Goal: Answer question/provide support

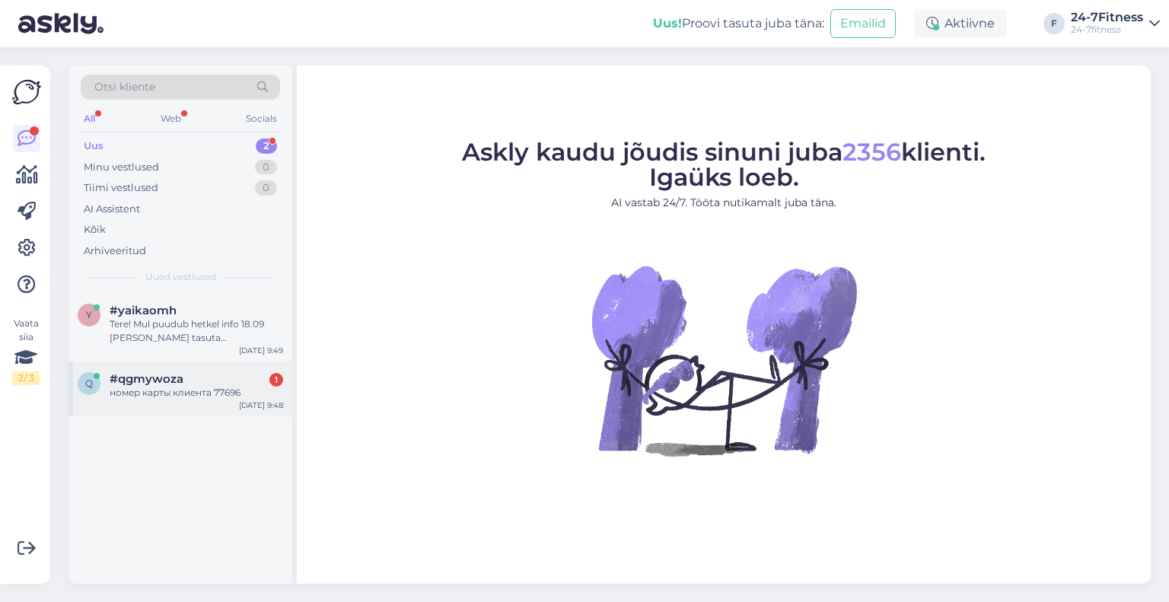
click at [188, 392] on div "номер карты клиента 77696" at bounding box center [196, 393] width 173 height 14
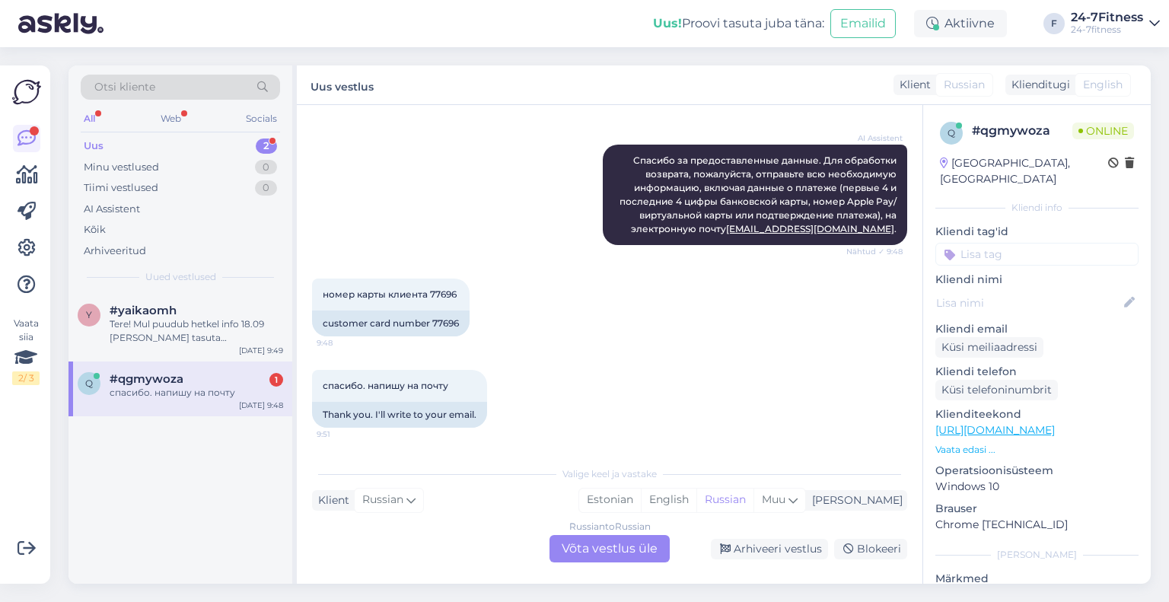
scroll to position [844, 0]
click at [765, 552] on div "Arhiveeri vestlus" at bounding box center [769, 549] width 117 height 21
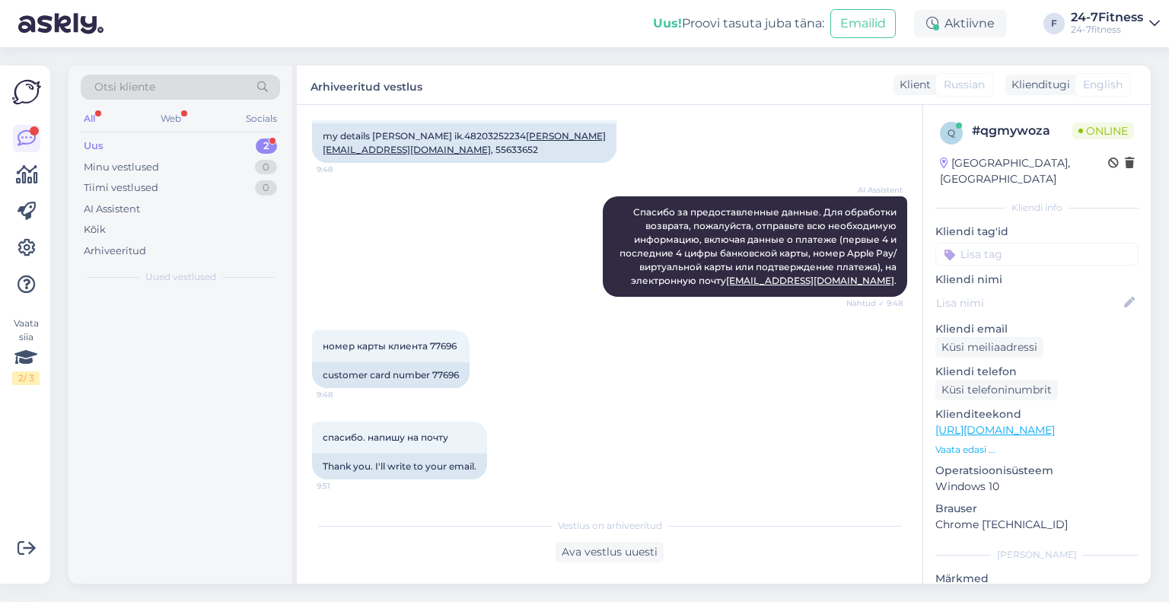
scroll to position [792, 0]
click at [172, 317] on div "Tere! Mul puudub hetkel info 18.09 [PERSON_NAME] tasuta ringtreeningu kohta. Ed…" at bounding box center [196, 330] width 173 height 27
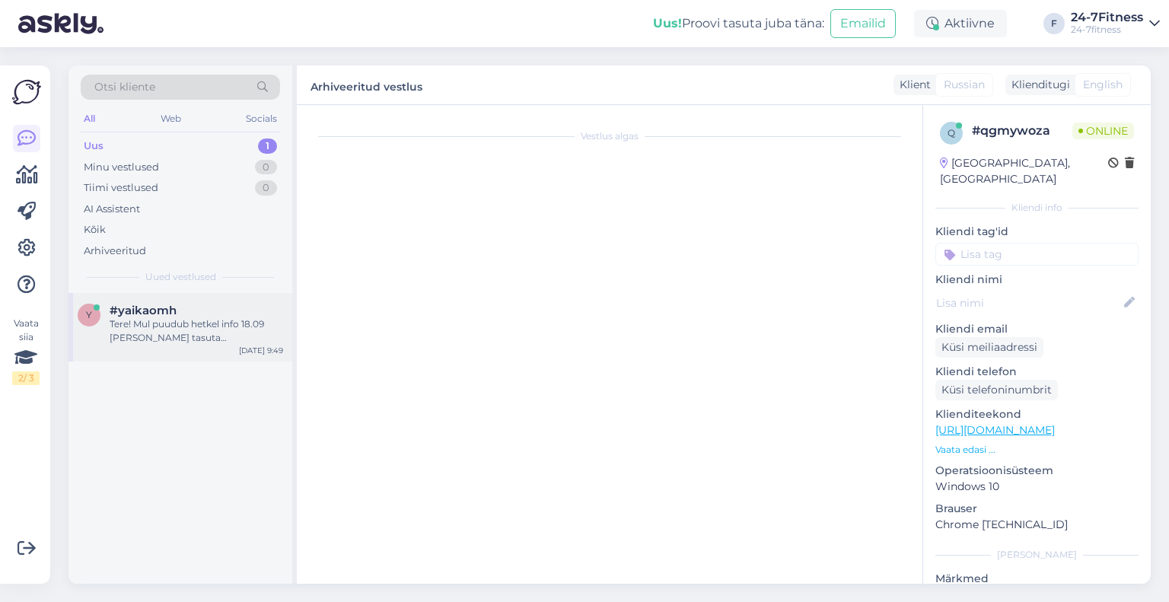
scroll to position [0, 0]
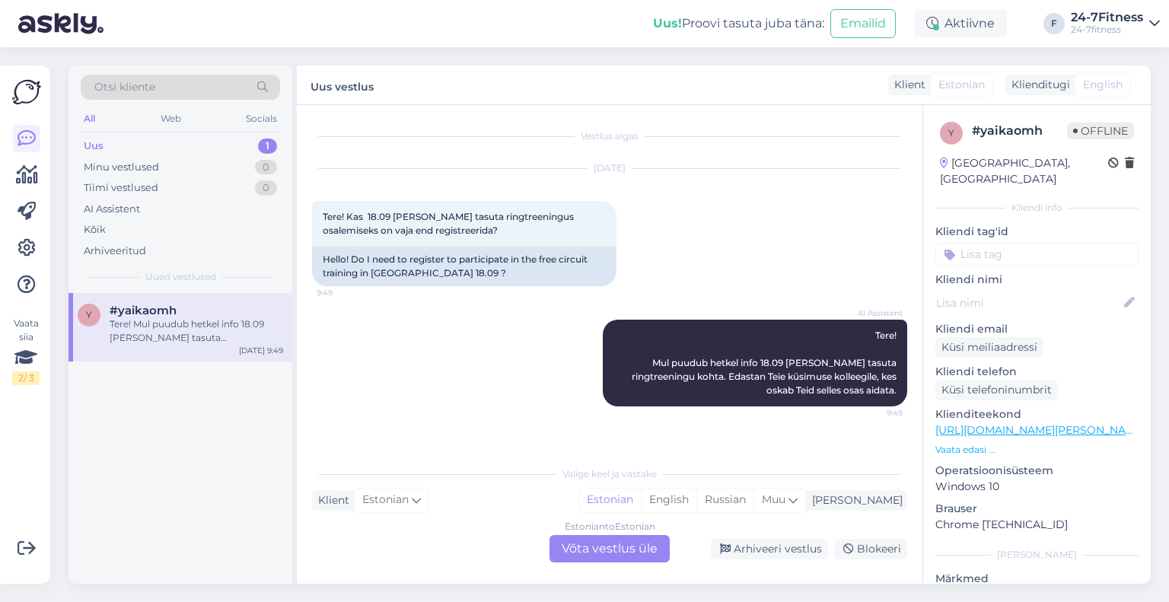
click at [615, 539] on div "Estonian to Estonian Võta vestlus üle" at bounding box center [609, 548] width 120 height 27
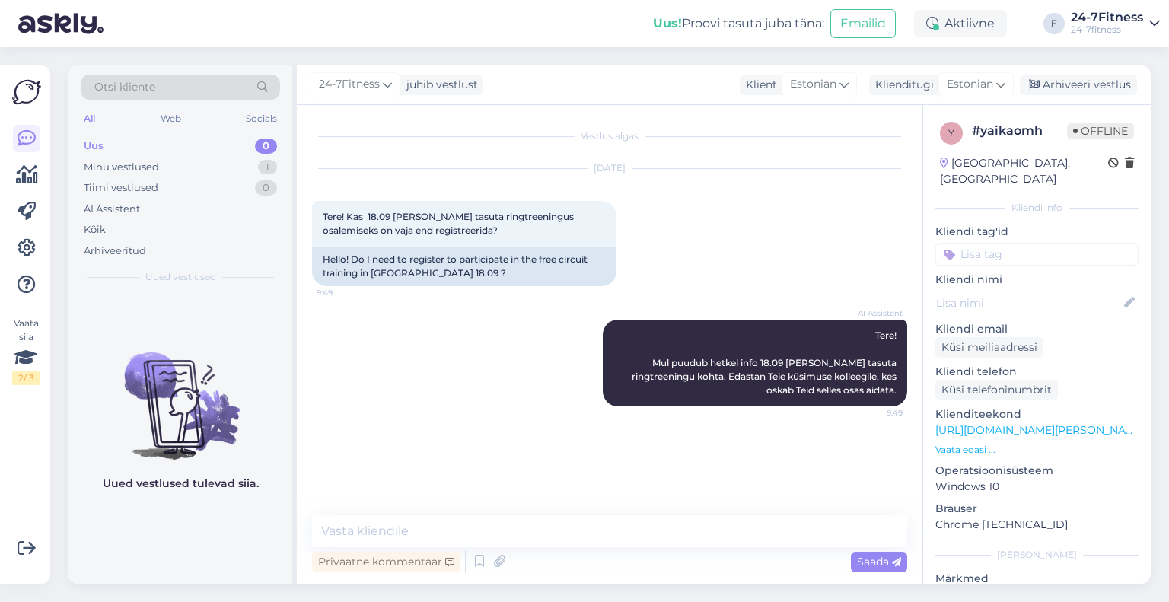
click at [536, 513] on div "Vestlus algas [DATE] Tere! Kas 18.09 [PERSON_NAME] tasuta ringtreeningus osalem…" at bounding box center [609, 344] width 625 height 479
click at [528, 529] on textarea at bounding box center [609, 531] width 595 height 32
paste textarea "[PERSON_NAME] 24-7Fitness"
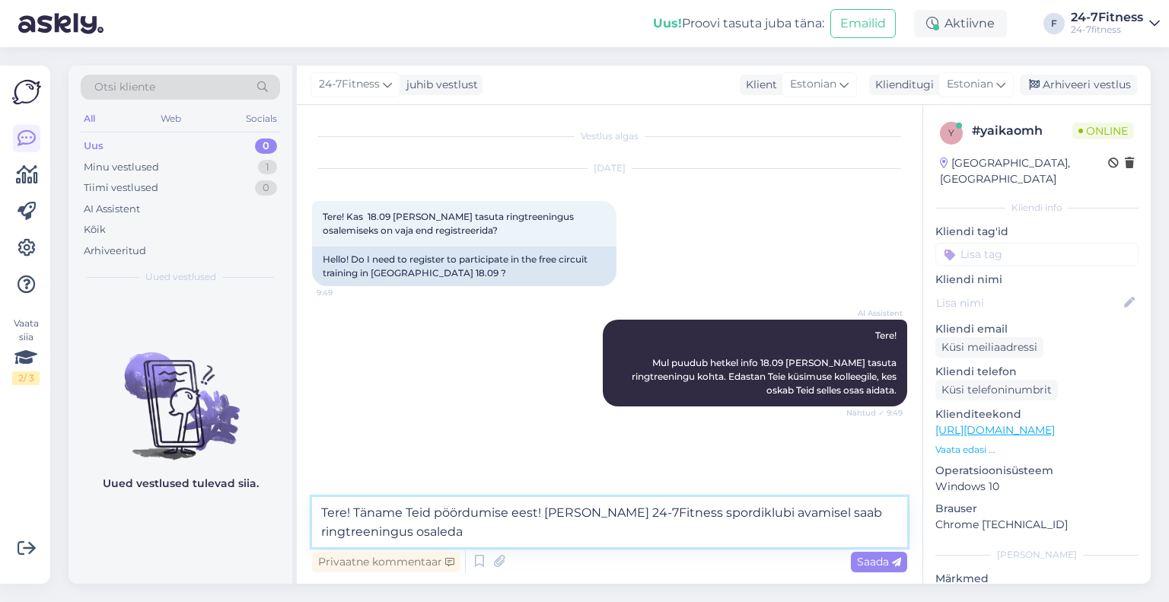
drag, startPoint x: 723, startPoint y: 515, endPoint x: 731, endPoint y: 533, distance: 19.4
click at [731, 533] on textarea "Tere! Täname Teid pöördumise eest! [PERSON_NAME] 24-7Fitness spordiklubi avamis…" at bounding box center [609, 522] width 595 height 50
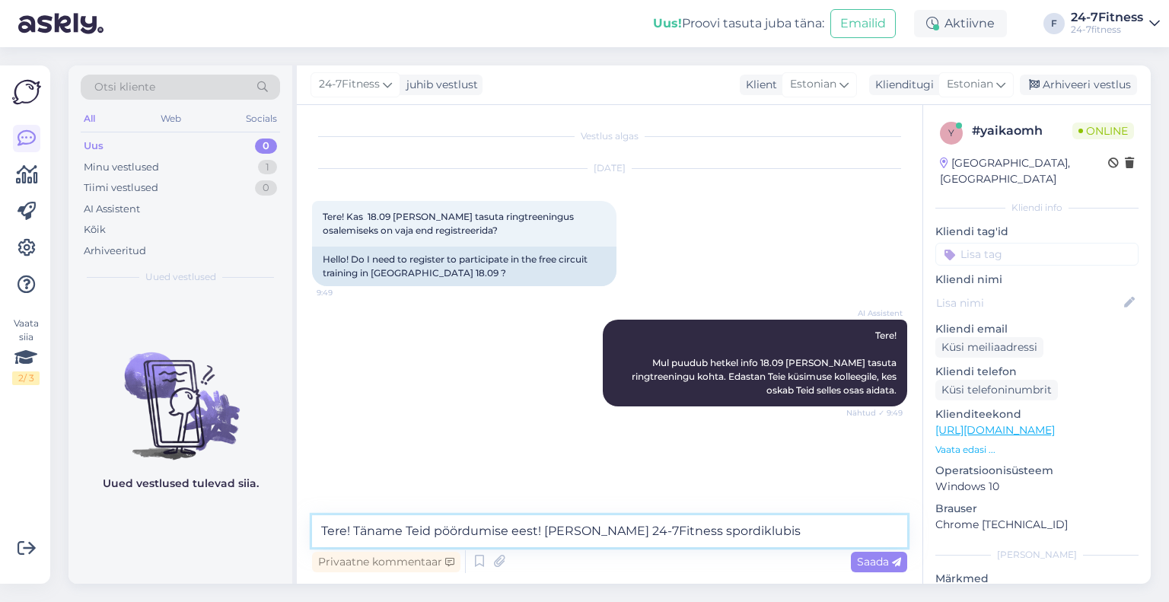
click at [546, 537] on textarea "Tere! Täname Teid pöördumise eest! [PERSON_NAME] 24-7Fitness spordiklubis" at bounding box center [609, 531] width 595 height 32
paste textarea "[DATE][PERSON_NAME] 12:00–18:00"
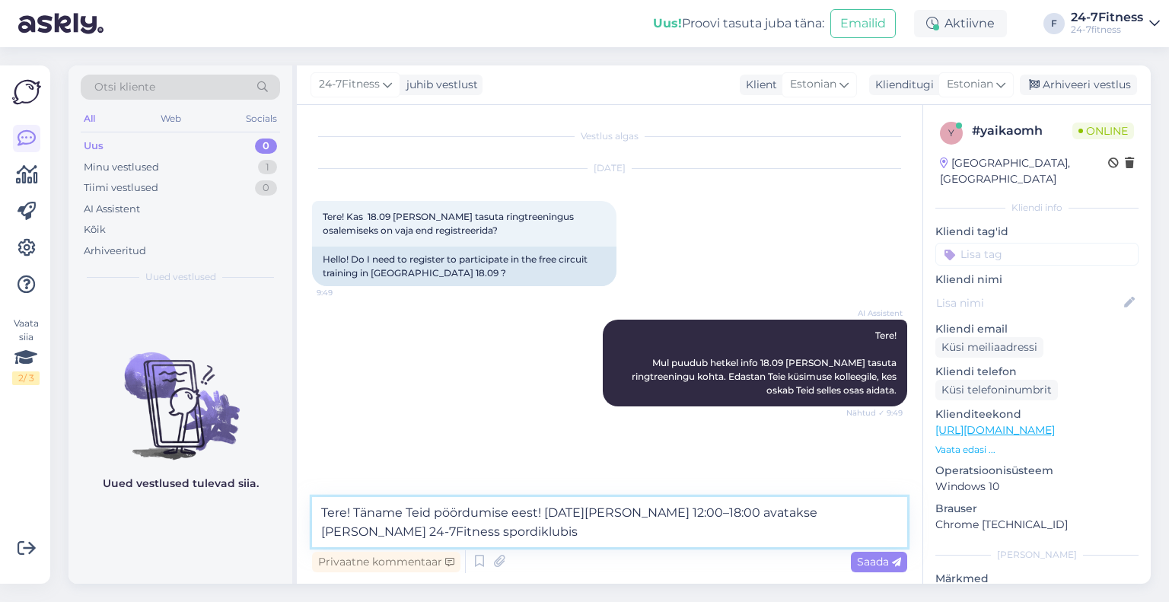
click at [437, 535] on textarea "Tere! Täname Teid pöördumise eest! [DATE][PERSON_NAME] 12:00–18:00 avatakse [PE…" at bounding box center [609, 522] width 595 height 50
click at [401, 531] on textarea "Tere! Täname Teid pöördumise eest! [DATE][PERSON_NAME] 12:00–18:00 avatakse [PE…" at bounding box center [609, 522] width 595 height 50
click at [396, 530] on textarea "Tere! Täname Teid pöördumise eest! [DATE][PERSON_NAME] 12:00–18:00 avatakse [PE…" at bounding box center [609, 522] width 595 height 50
click at [488, 537] on textarea "Tere! Täname Teid pöördumise eest! [DATE][PERSON_NAME] 12:00–18:00 avatakse [PE…" at bounding box center [609, 522] width 595 height 50
click at [837, 538] on textarea "Tere! Täname Teid pöördumise eest! [DATE][PERSON_NAME] 12:00–18:00 avatakse [PE…" at bounding box center [609, 522] width 595 height 50
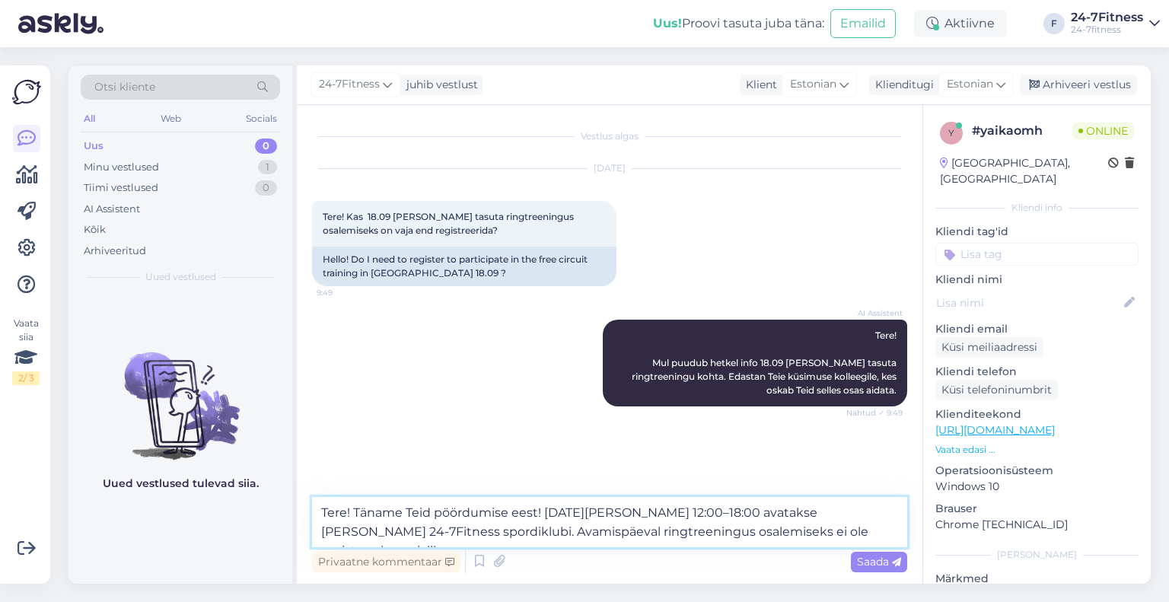
type textarea "Tere! Täname Teid pöördumise eest! [DATE][PERSON_NAME] 12:00–18:00 avatakse [PE…"
drag, startPoint x: 650, startPoint y: 199, endPoint x: 636, endPoint y: 213, distance: 19.9
click at [846, 530] on textarea "Tere! Täname Teid pöördumise eest! [DATE][PERSON_NAME] 12:00–18:00 avatakse [PE…" at bounding box center [609, 522] width 595 height 50
click at [840, 536] on textarea "Tere! Täname Teid pöördumise eest! [DATE][PERSON_NAME] 12:00–18:00 avatakse [PE…" at bounding box center [609, 522] width 595 height 50
click at [874, 565] on span "Saada" at bounding box center [879, 562] width 44 height 14
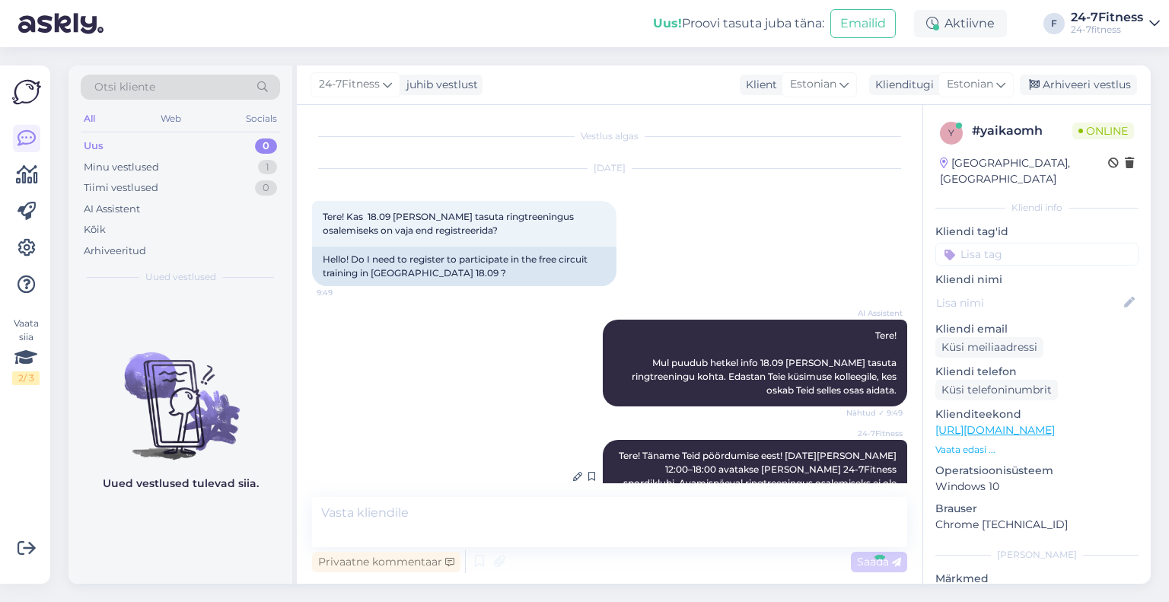
scroll to position [14, 0]
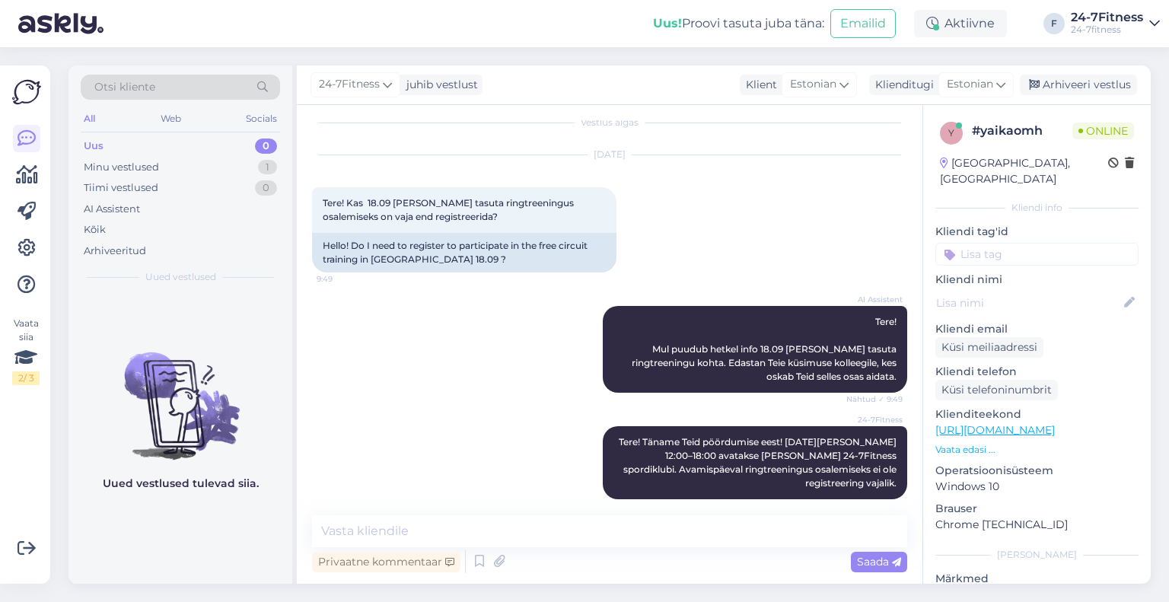
click at [1076, 75] on div "Arhiveeri vestlus" at bounding box center [1078, 85] width 117 height 21
click at [1074, 82] on div "Arhiveeri vestlus" at bounding box center [1078, 85] width 117 height 21
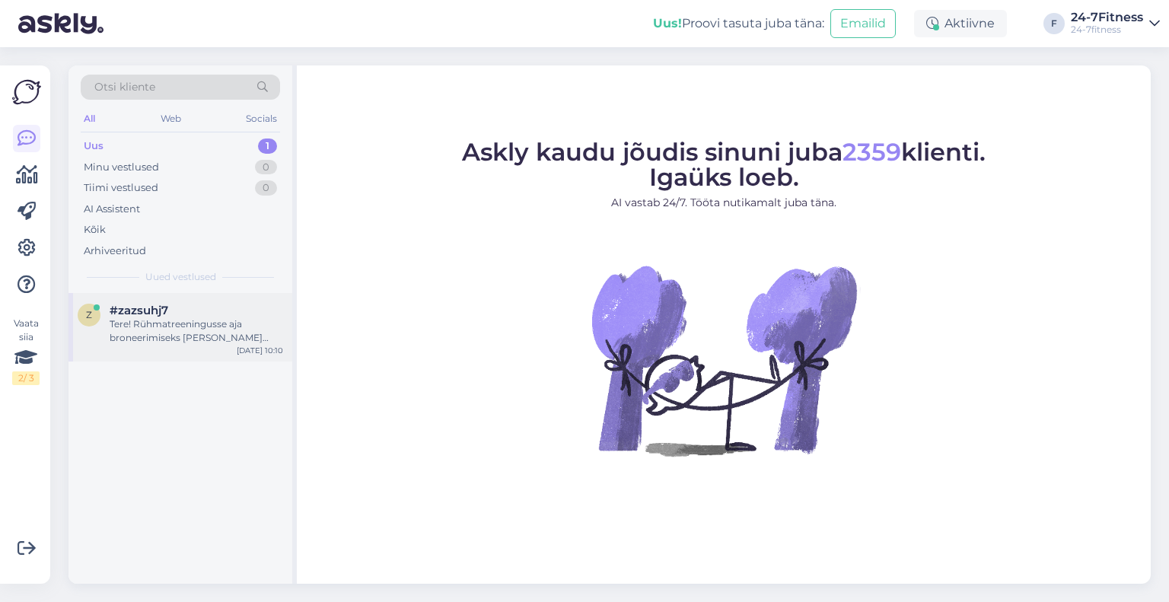
click at [191, 355] on div "z #zazsuhj7 Tere! Rühmatreeningusse aja broneerimiseks [PERSON_NAME] meie kodul…" at bounding box center [180, 327] width 224 height 68
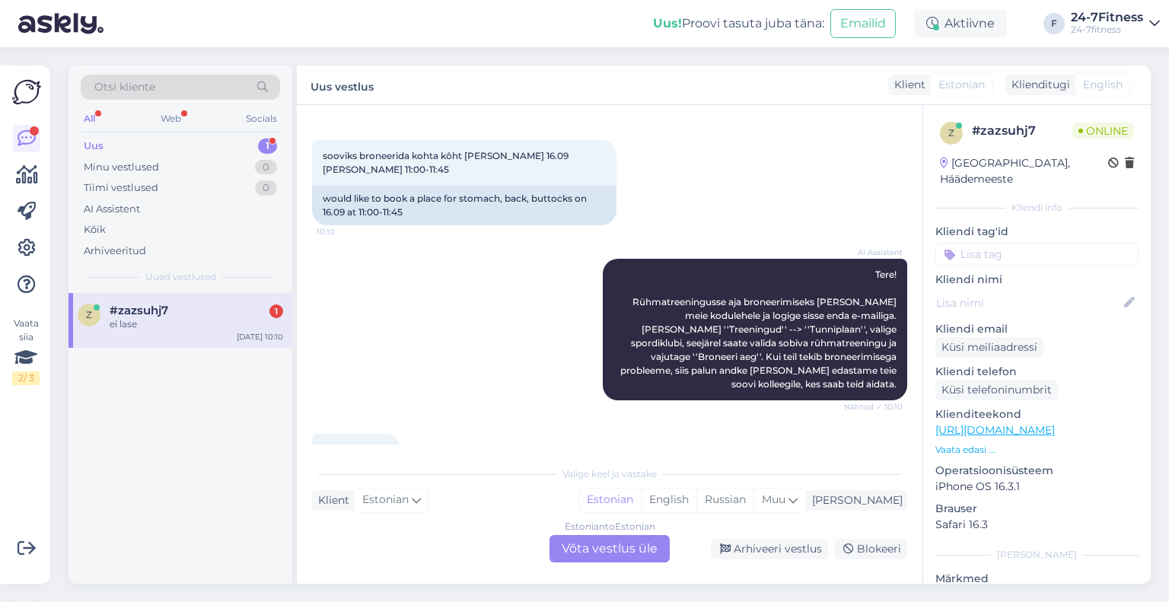
scroll to position [956, 0]
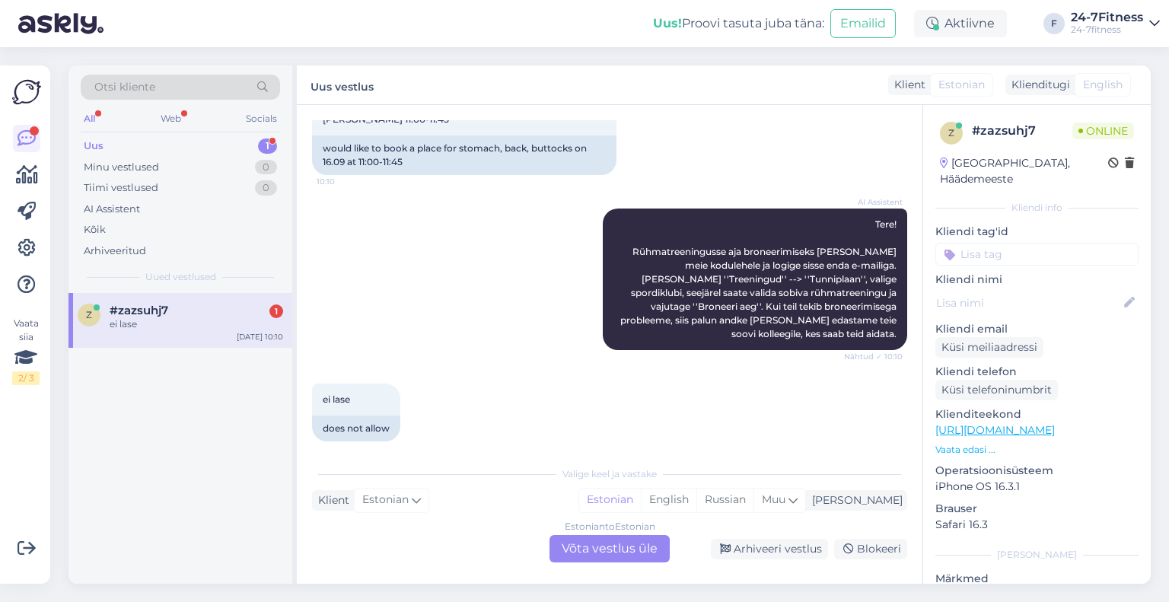
click at [600, 547] on div "Estonian to Estonian Võta vestlus üle" at bounding box center [609, 548] width 120 height 27
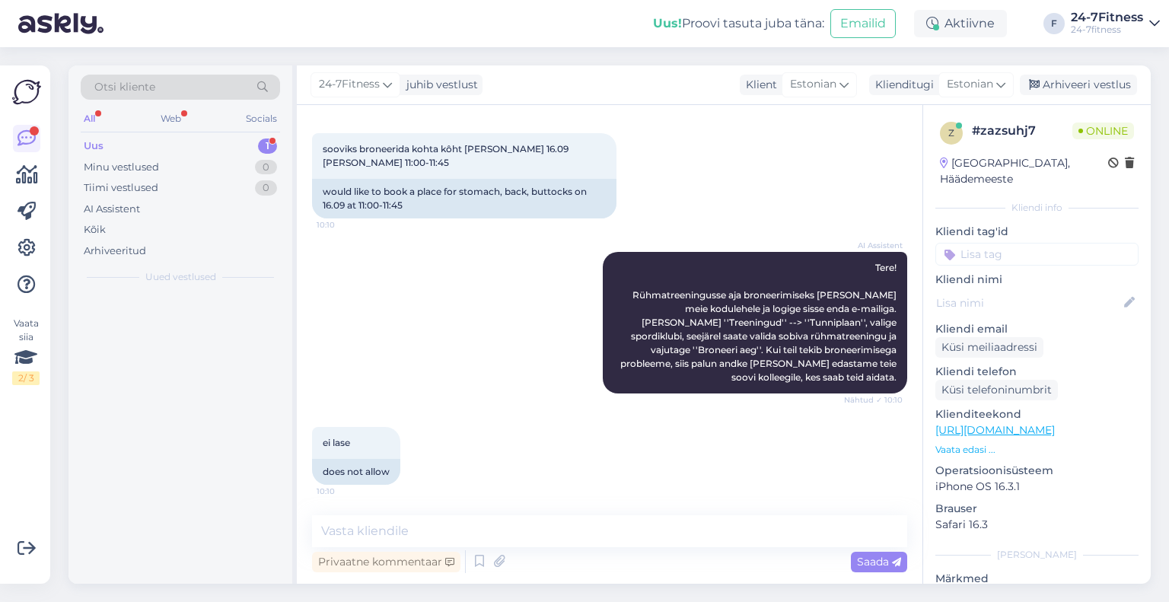
scroll to position [898, 0]
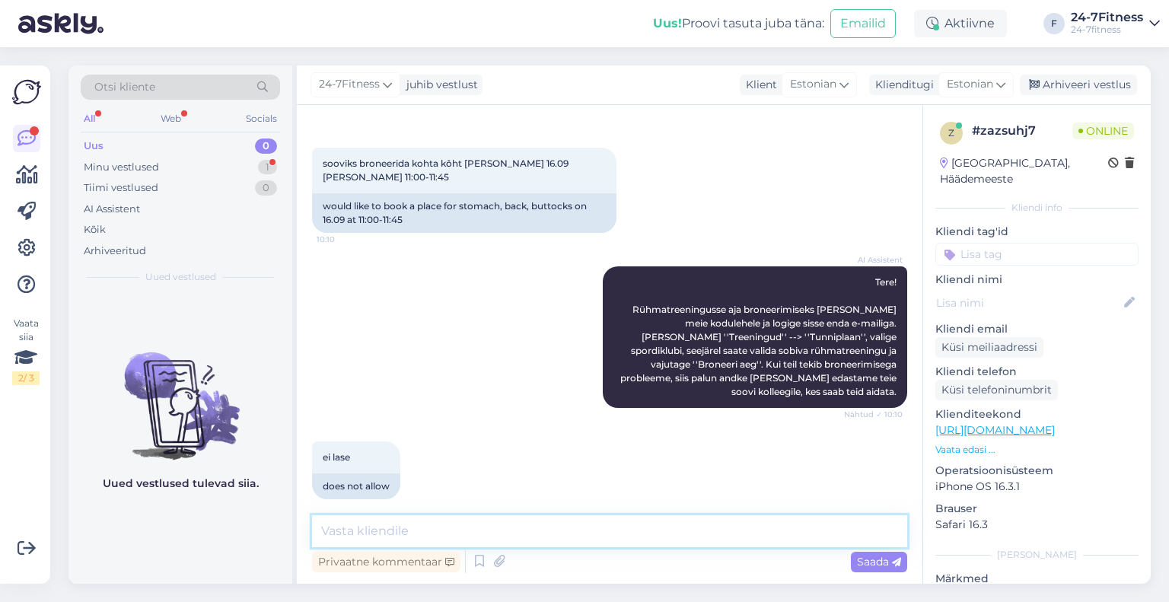
click at [418, 530] on textarea at bounding box center [609, 531] width 595 height 32
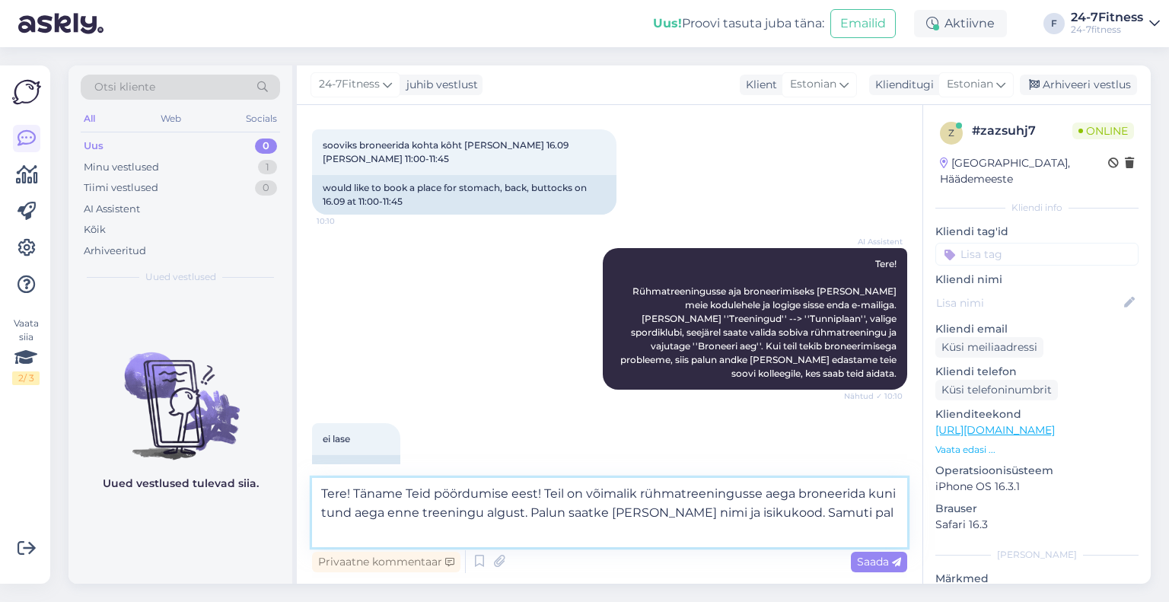
scroll to position [936, 0]
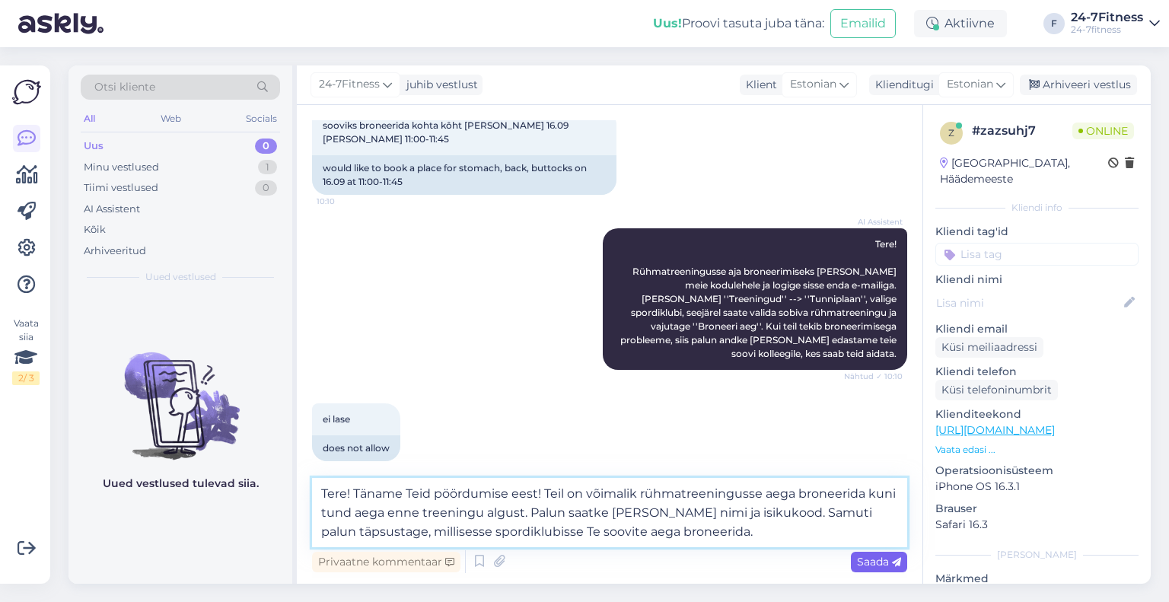
type textarea "Tere! Täname Teid pöördumise eest! Teil on võimalik rühmatreeningusse aega bron…"
click at [883, 562] on span "Saada" at bounding box center [879, 562] width 44 height 14
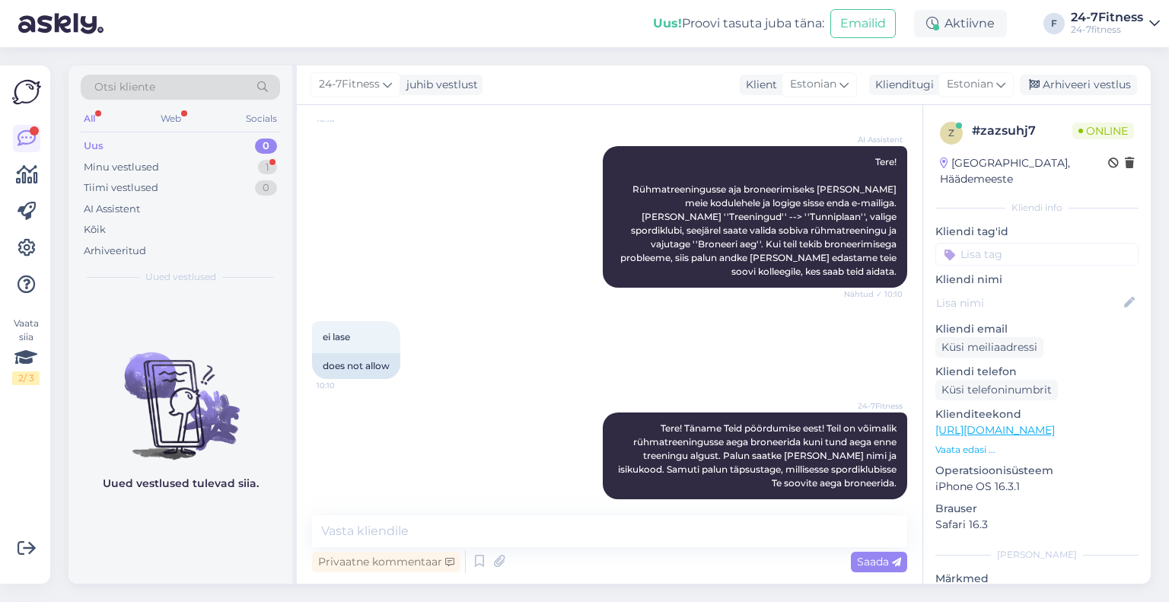
scroll to position [1083, 0]
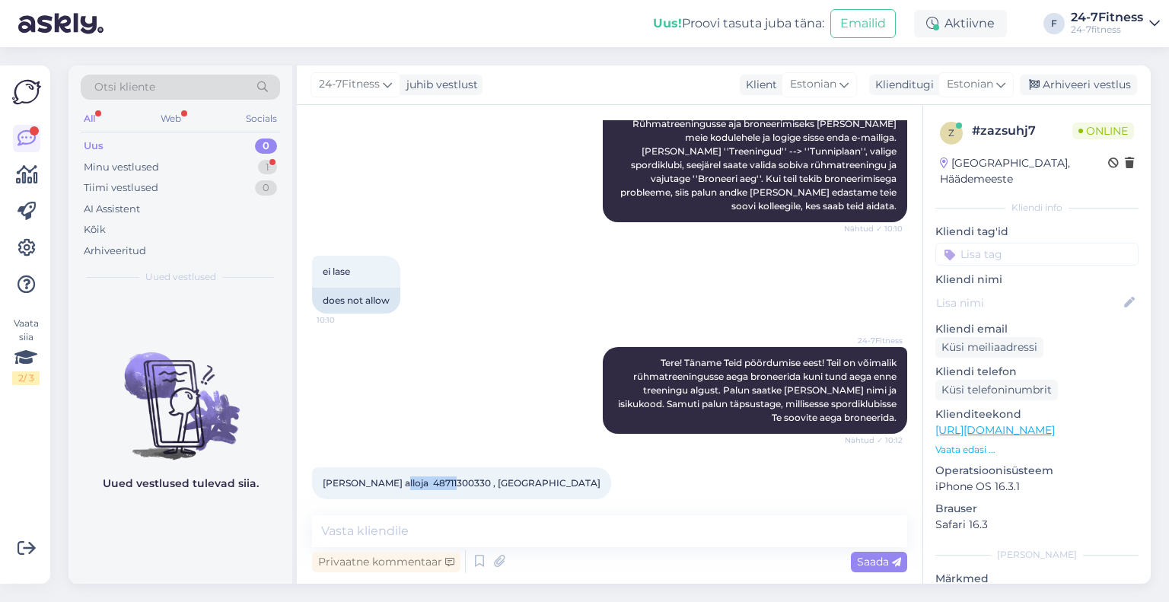
drag, startPoint x: 437, startPoint y: 465, endPoint x: 379, endPoint y: 467, distance: 58.6
click at [379, 477] on span "kristi alloja 48711300330 , pärnu klubisse" at bounding box center [462, 482] width 278 height 11
copy span "48711300330"
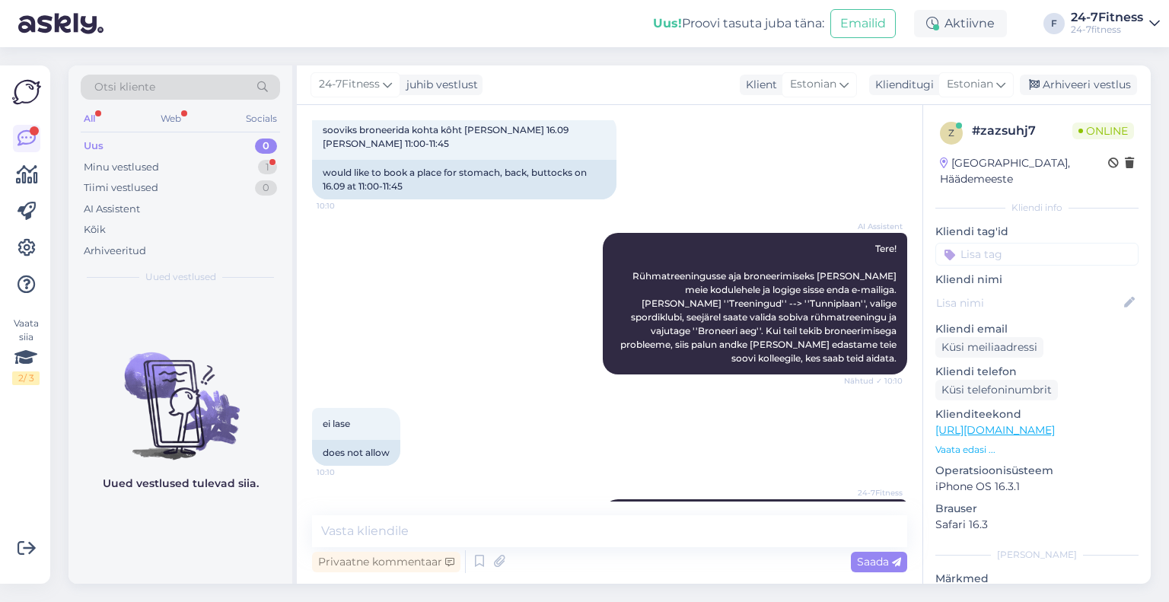
scroll to position [855, 0]
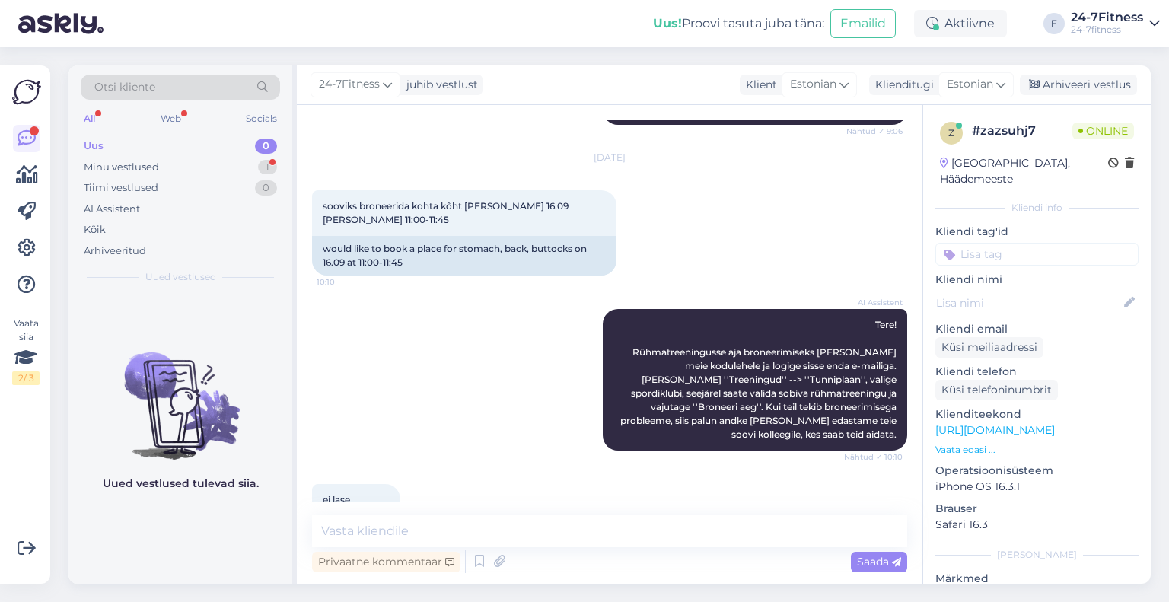
click at [422, 467] on div "ei lase 10:10 does not allow" at bounding box center [609, 512] width 595 height 91
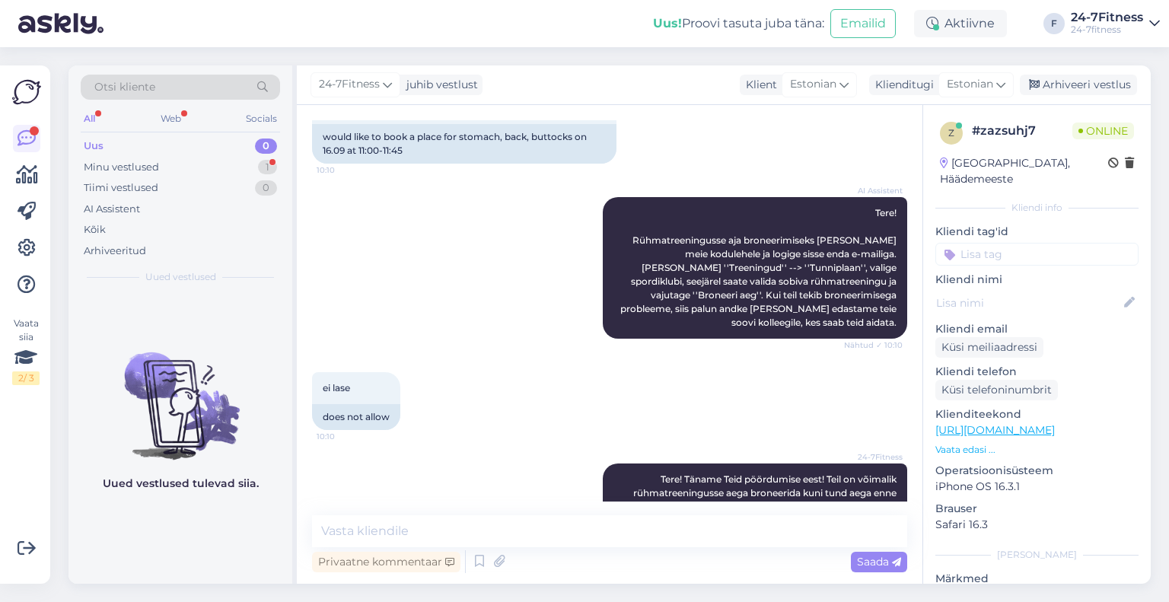
scroll to position [1083, 0]
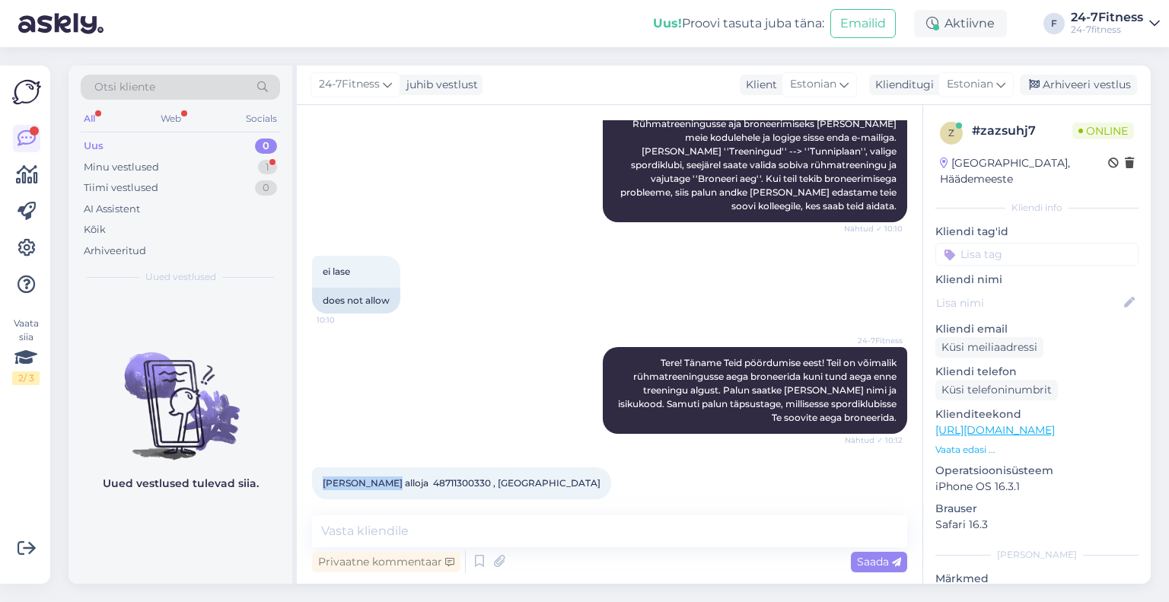
drag, startPoint x: 371, startPoint y: 467, endPoint x: 312, endPoint y: 466, distance: 59.4
click at [312, 467] on div "kristi alloja 48711300330 , pärnu klubisse 10:14" at bounding box center [461, 483] width 299 height 32
copy span "kristi alloja"
click at [516, 548] on div "Privaatne kommentaar Saada" at bounding box center [609, 561] width 595 height 29
click at [516, 542] on textarea at bounding box center [609, 531] width 595 height 32
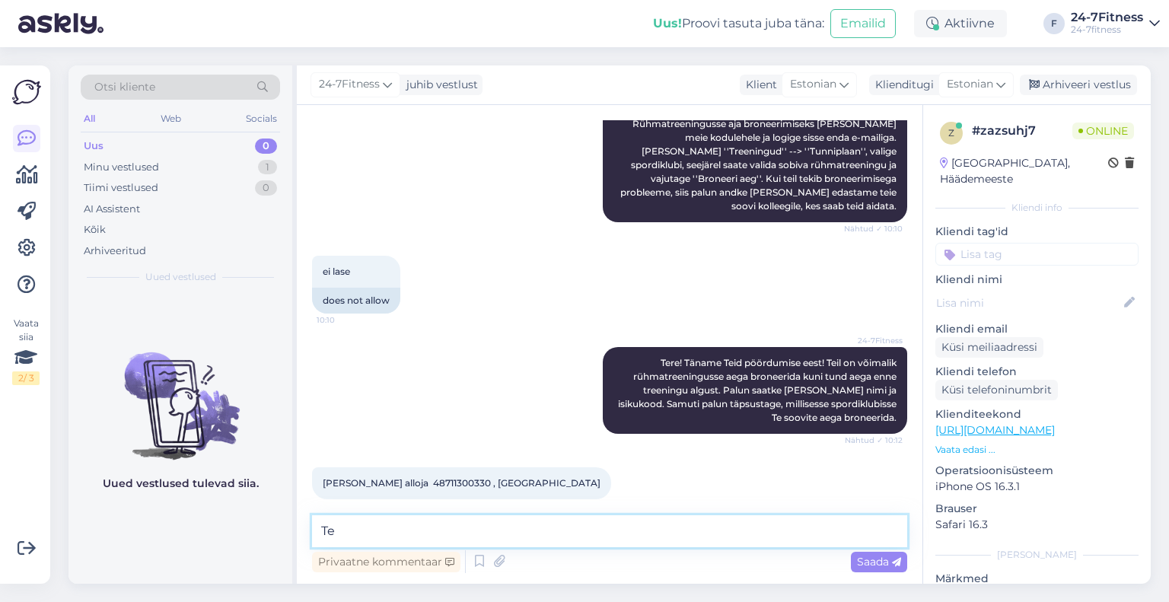
type textarea "T"
type textarea "B"
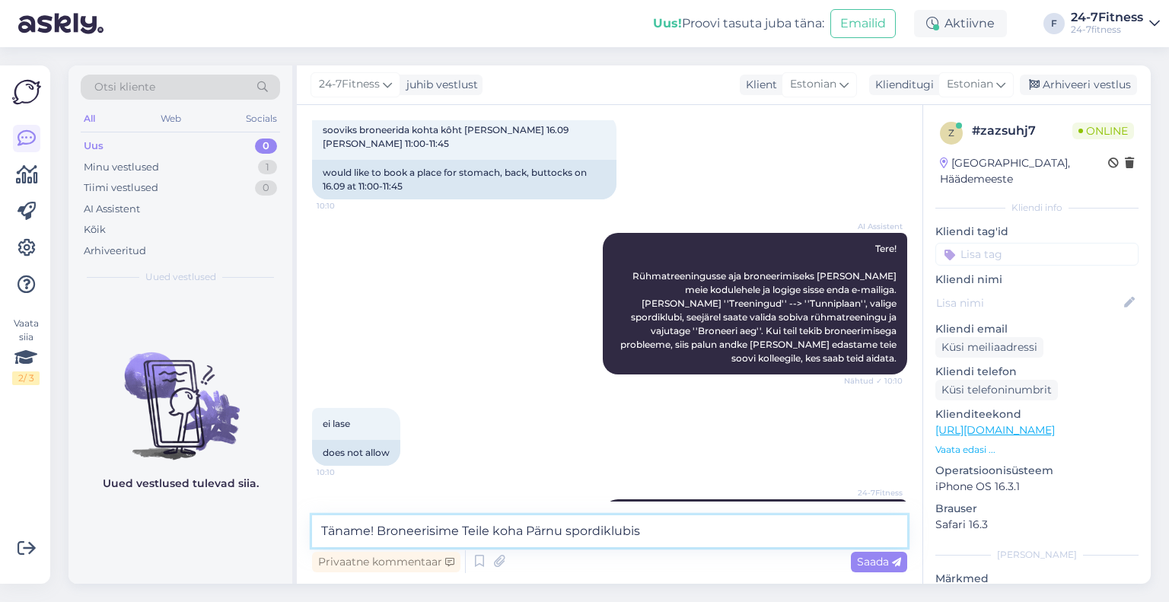
scroll to position [779, 0]
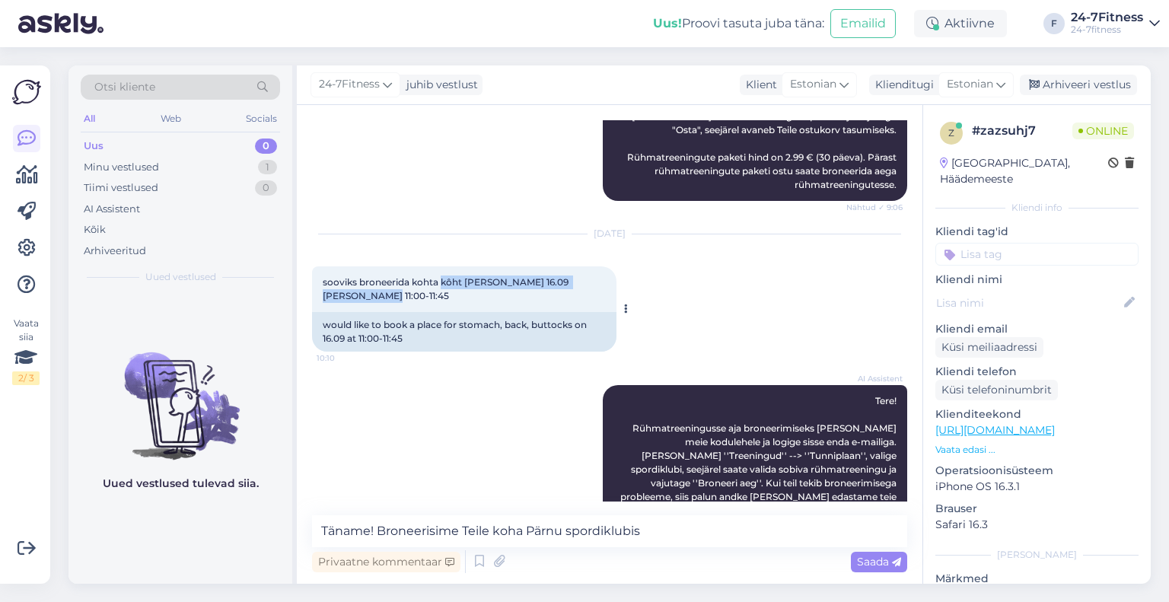
drag, startPoint x: 575, startPoint y: 285, endPoint x: 441, endPoint y: 283, distance: 134.7
click at [441, 283] on div "sooviks broneerida kohta kôht selg tuhar 16.09 kell 11:00-11:45 10:10" at bounding box center [464, 289] width 304 height 46
copy span "kôht selg tuhar 16.09 kell 11:00-11:45"
click at [680, 523] on textarea "Täname! Broneerisime Teile koha Pärnu spordiklubis" at bounding box center [609, 531] width 595 height 32
paste textarea "kôht selg tuhar 16.09 kell 11:00-11:45"
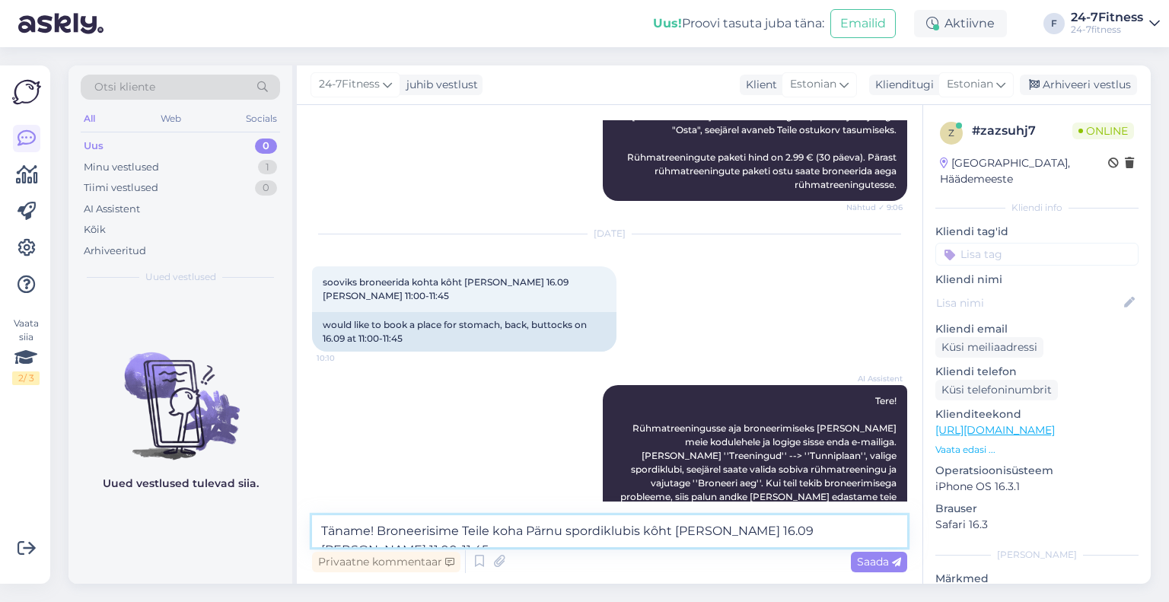
click at [659, 536] on textarea "Täname! Broneerisime Teile koha Pärnu spordiklubis kôht selg tuhar 16.09 kell 1…" at bounding box center [609, 531] width 595 height 32
click at [742, 528] on textarea "Täname! Broneerisime Teile koha Pärnu spordiklubis Kõht selg tuhar 16.09 kell 1…" at bounding box center [609, 531] width 595 height 32
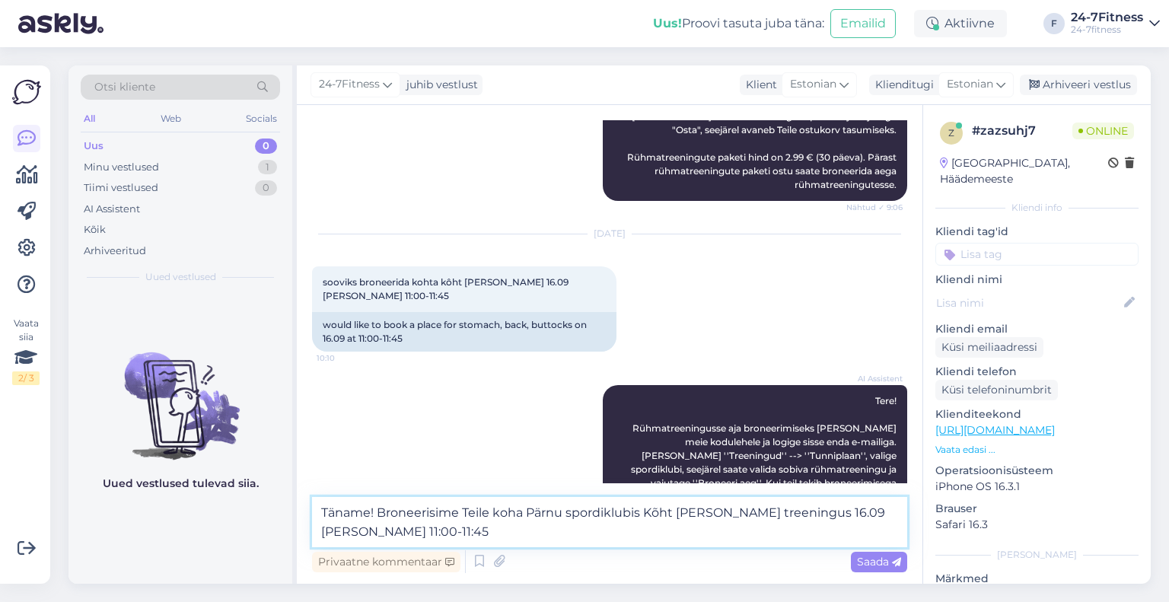
click at [408, 534] on textarea "Täname! Broneerisime Teile koha Pärnu spordiklubis Kõht selg tuhar treeningus 1…" at bounding box center [609, 522] width 595 height 50
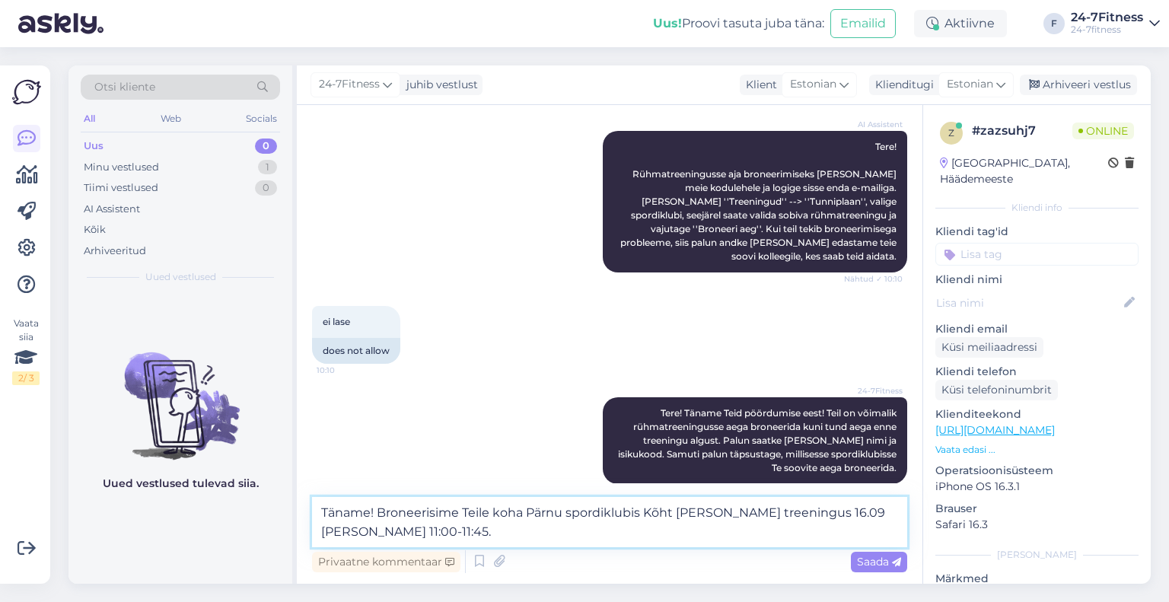
scroll to position [1102, 0]
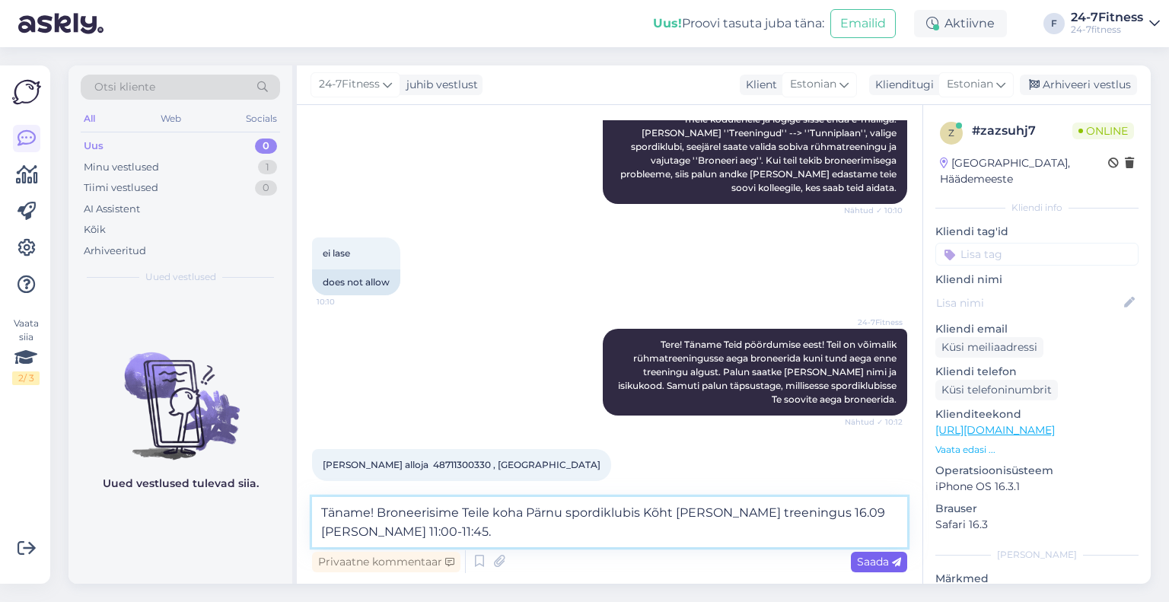
type textarea "Täname! Broneerisime Teile koha Pärnu spordiklubis Kõht selg tuhar treeningus 1…"
click at [887, 559] on span "Saada" at bounding box center [879, 562] width 44 height 14
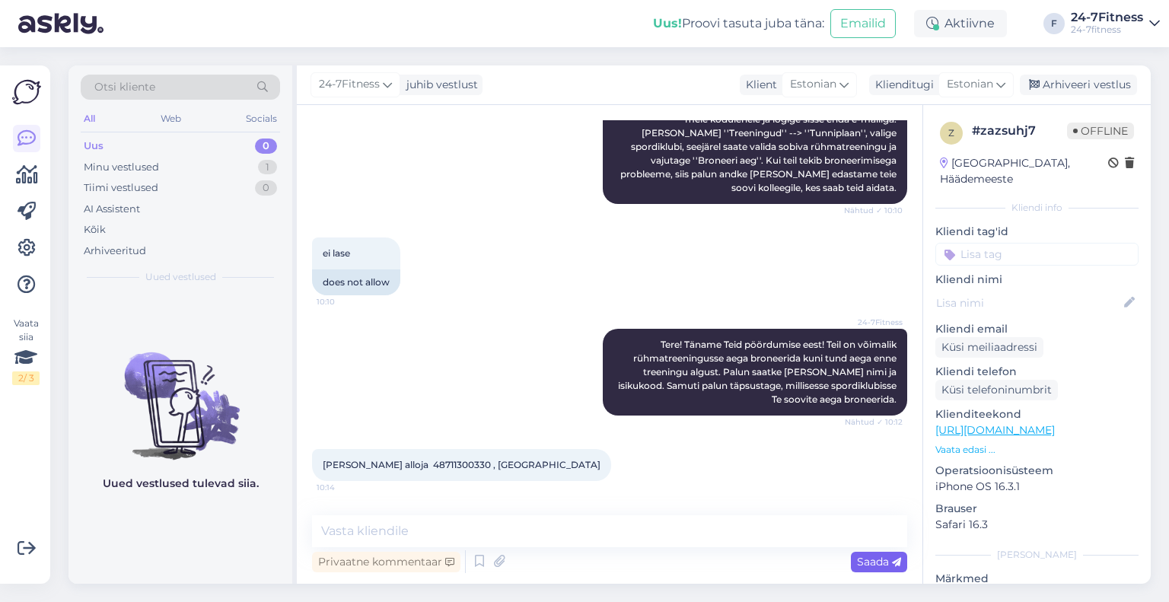
scroll to position [1163, 0]
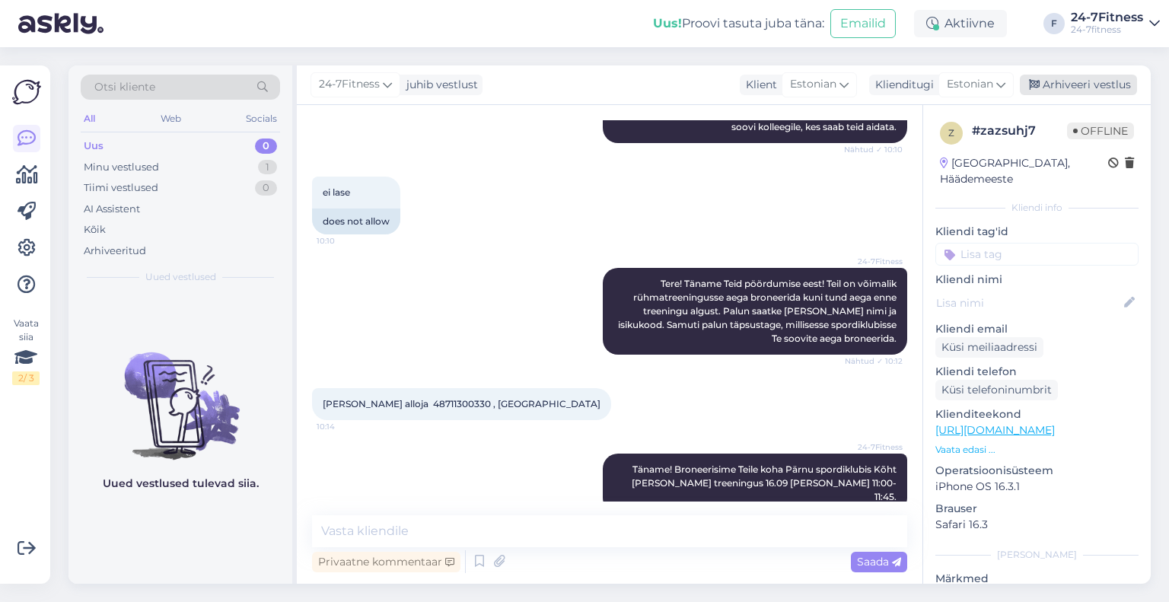
click at [1064, 85] on div "Arhiveeri vestlus" at bounding box center [1078, 85] width 117 height 21
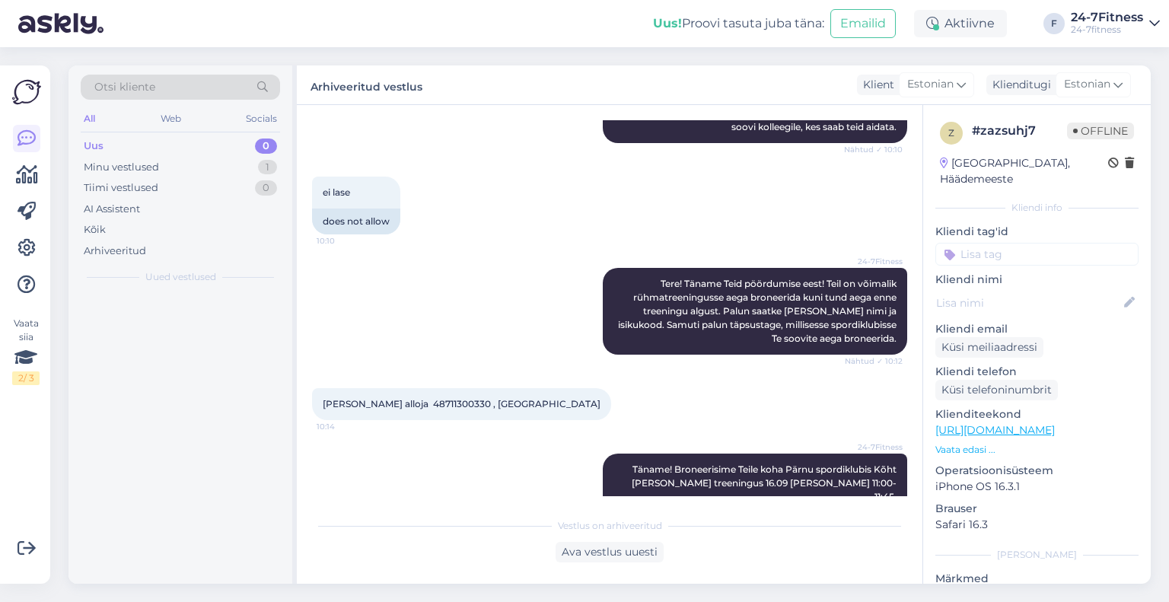
scroll to position [1169, 0]
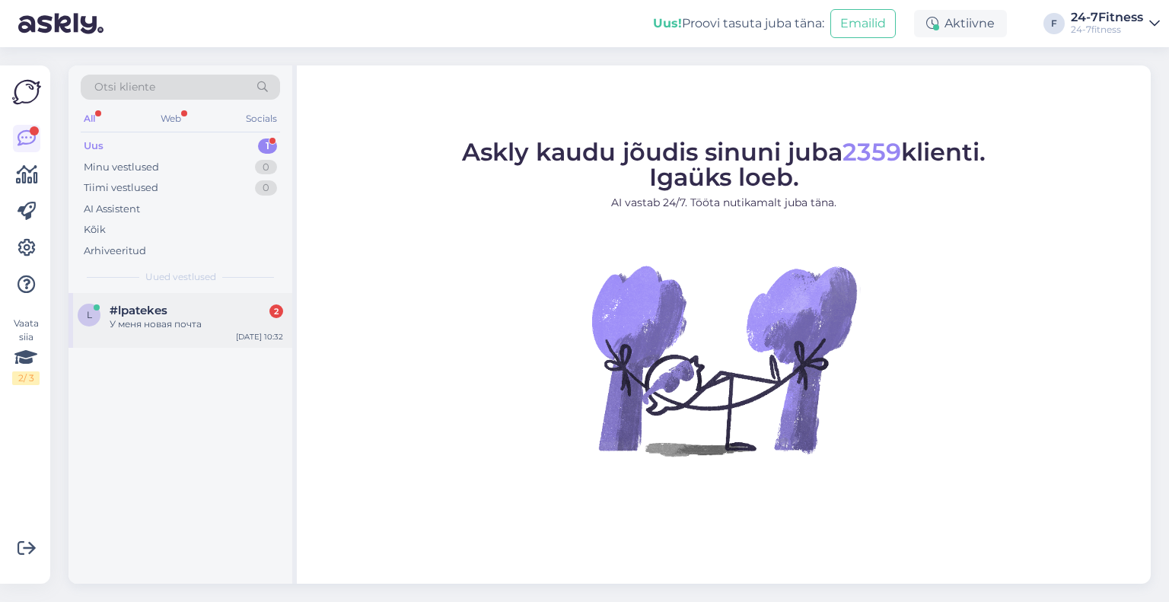
click at [186, 326] on div "У меня новая почта" at bounding box center [196, 324] width 173 height 14
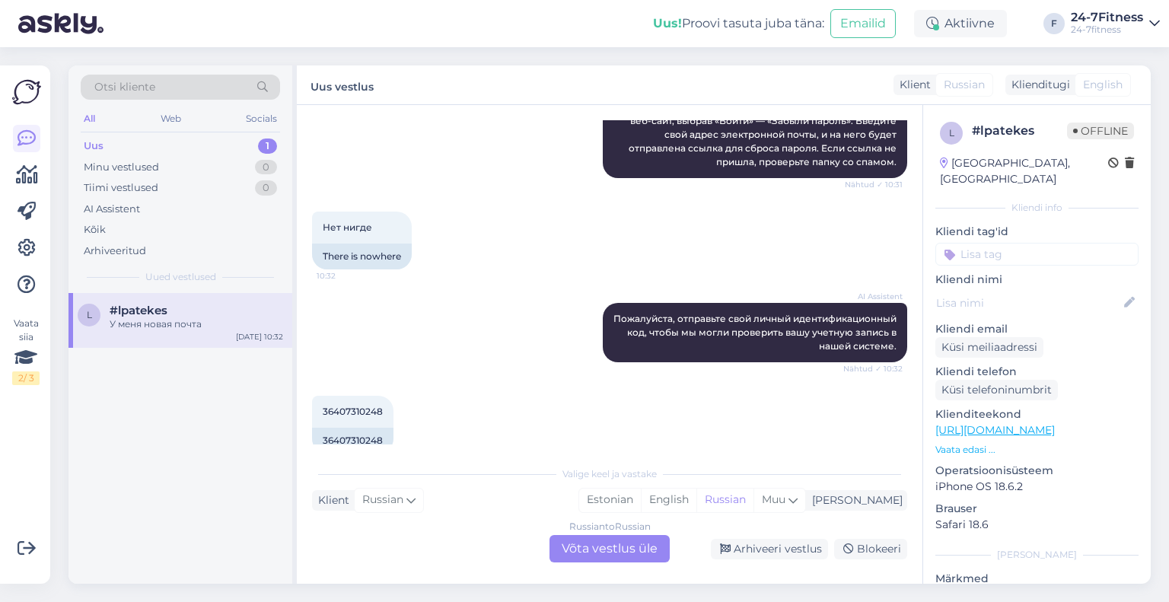
scroll to position [345, 0]
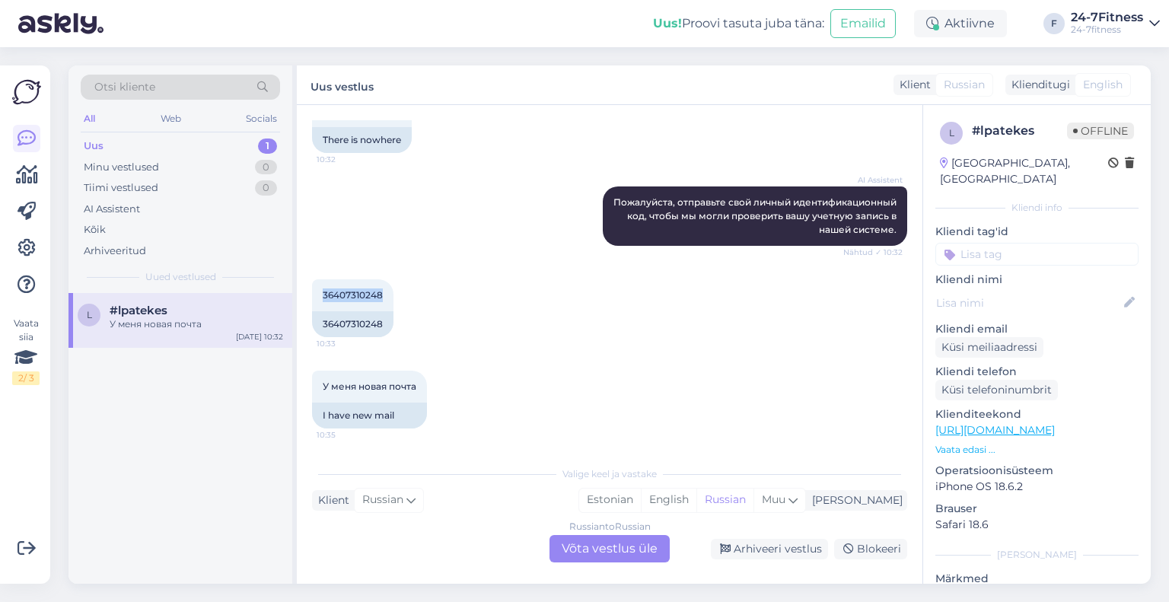
drag, startPoint x: 382, startPoint y: 294, endPoint x: 304, endPoint y: 294, distance: 77.6
click at [304, 294] on div "Vestlus algas [DATE] Забыл пароль, 10:31 Forgot your password, AI Assistent Здр…" at bounding box center [609, 344] width 625 height 479
copy span "36407310248"
click at [597, 543] on div "Russian to Russian Võta vestlus üle" at bounding box center [609, 548] width 120 height 27
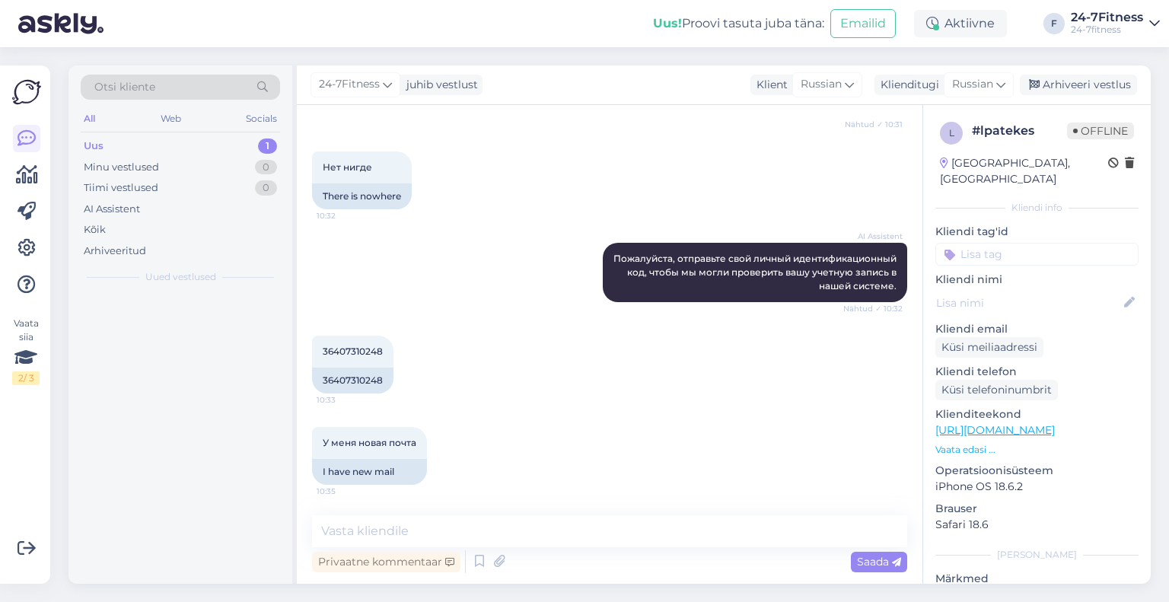
scroll to position [288, 0]
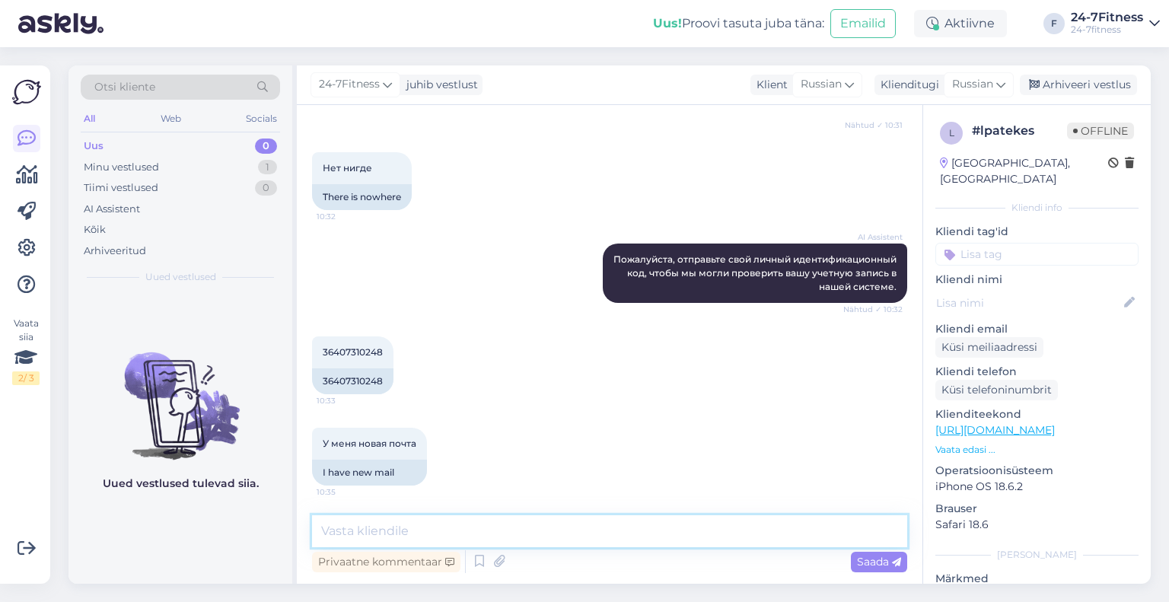
paste textarea "Tere! Täname Teid kirja eest! Meie andmebaasis olete registreeritud meiliaadres…"
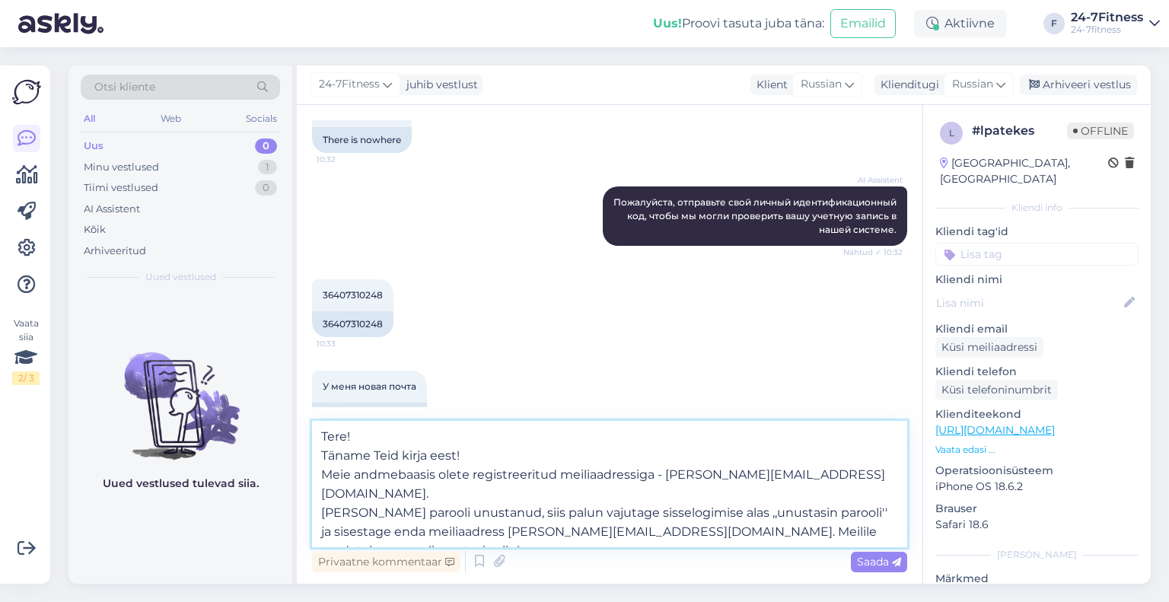
click at [320, 456] on textarea "Tere! Täname Teid kirja eest! Meie andmebaasis olete registreeritud meiliaadres…" at bounding box center [609, 484] width 595 height 126
drag, startPoint x: 531, startPoint y: 457, endPoint x: 441, endPoint y: 453, distance: 89.9
click at [441, 453] on textarea "Tere! Täname Teid kirja eest! Meie andmebaasis olete registreeritud meiliaadres…" at bounding box center [609, 493] width 595 height 107
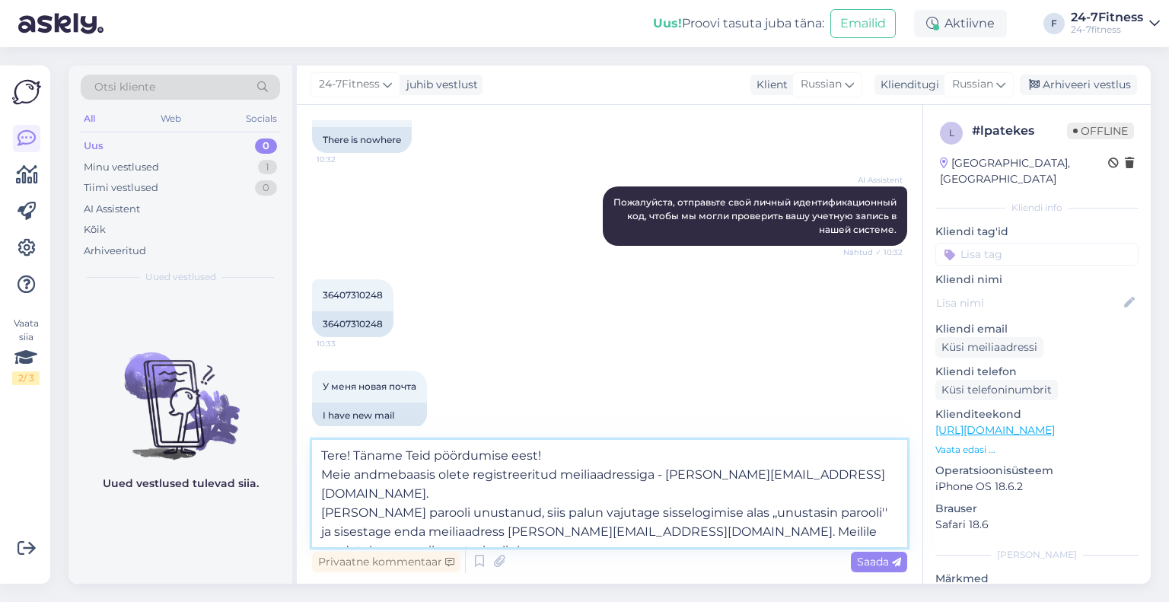
drag, startPoint x: 819, startPoint y: 472, endPoint x: 676, endPoint y: 472, distance: 143.8
click at [676, 472] on textarea "Tere! Täname Teid pöördumise eest! Meie andmebaasis olete registreeritud meilia…" at bounding box center [609, 493] width 595 height 107
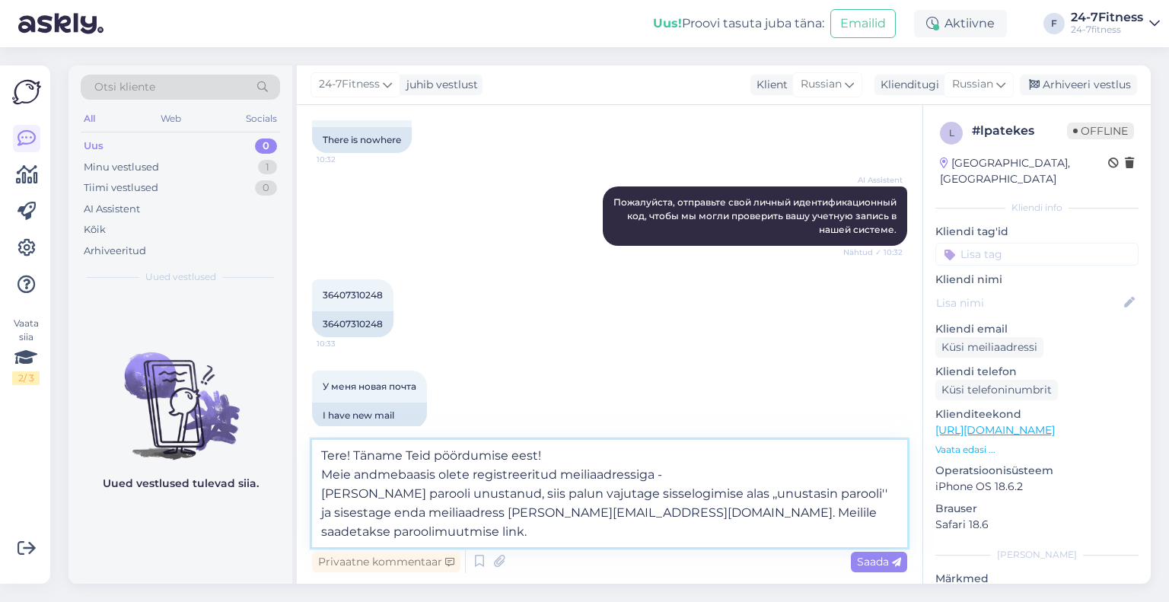
paste textarea "Kilpkond@online.ee"
click at [320, 472] on textarea "Tere! Täname Teid pöördumise eest! Meie andmebaasis olete registreeritud meilia…" at bounding box center [609, 493] width 595 height 107
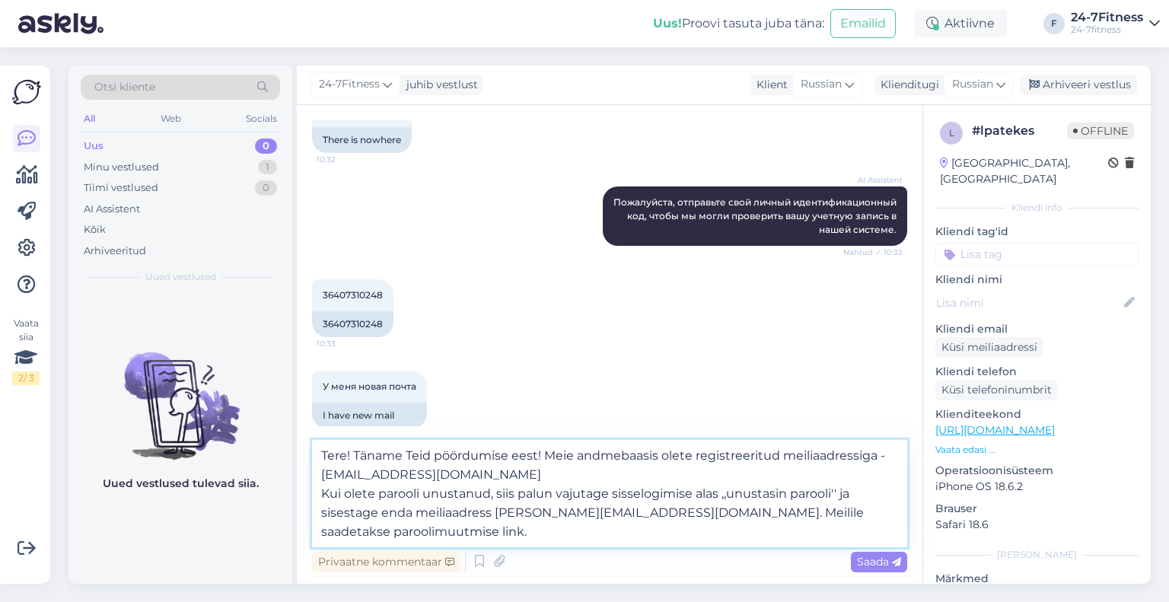
click at [511, 469] on textarea "Tere! Täname Teid pöördumise eest! Meie andmebaasis olete registreeritud meilia…" at bounding box center [609, 493] width 595 height 107
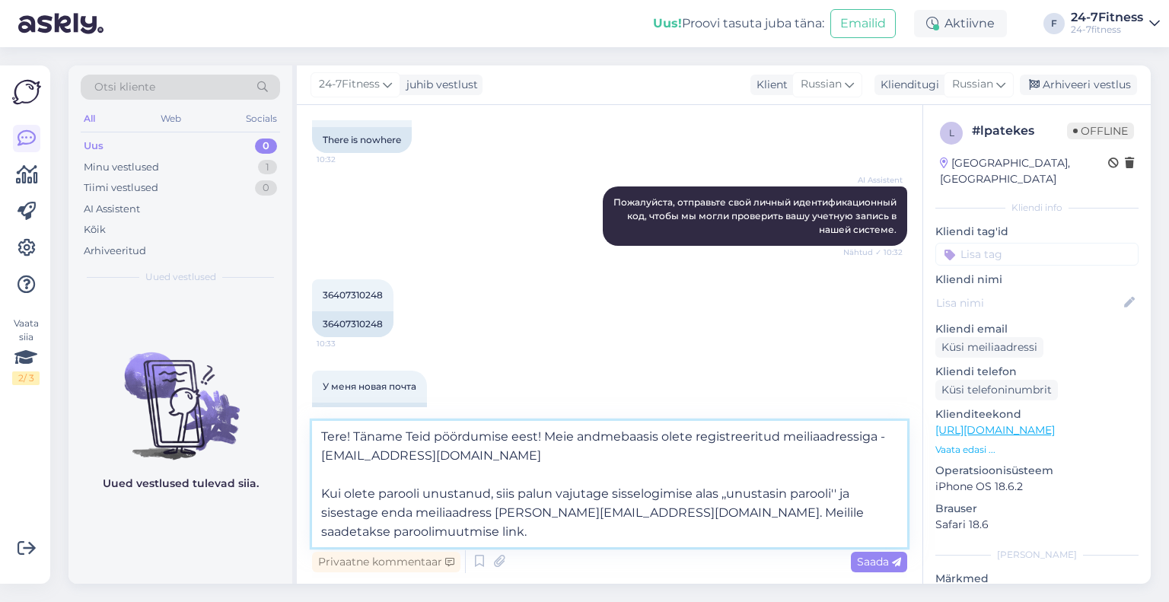
drag, startPoint x: 630, startPoint y: 514, endPoint x: 522, endPoint y: 514, distance: 108.0
click at [522, 514] on textarea "Tere! Täname Teid pöördumise eest! Meie andmebaasis olete registreeritud meilia…" at bounding box center [609, 484] width 595 height 126
paste textarea "Kilpkond@online.ee"
click at [899, 516] on textarea "Tere! Täname Teid pöördumise eest! Meie andmebaasis olete registreeritud meilia…" at bounding box center [609, 484] width 595 height 126
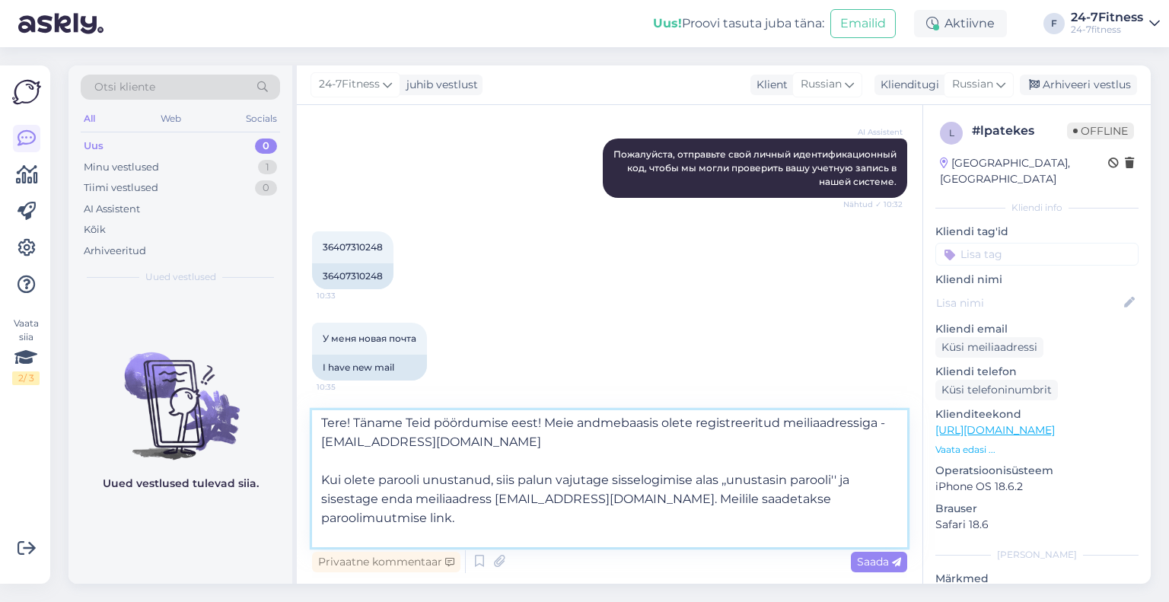
scroll to position [0, 0]
type textarea "Tere! Täname Teid pöördumise eest! Meie andmebaasis olete registreeritud meilia…"
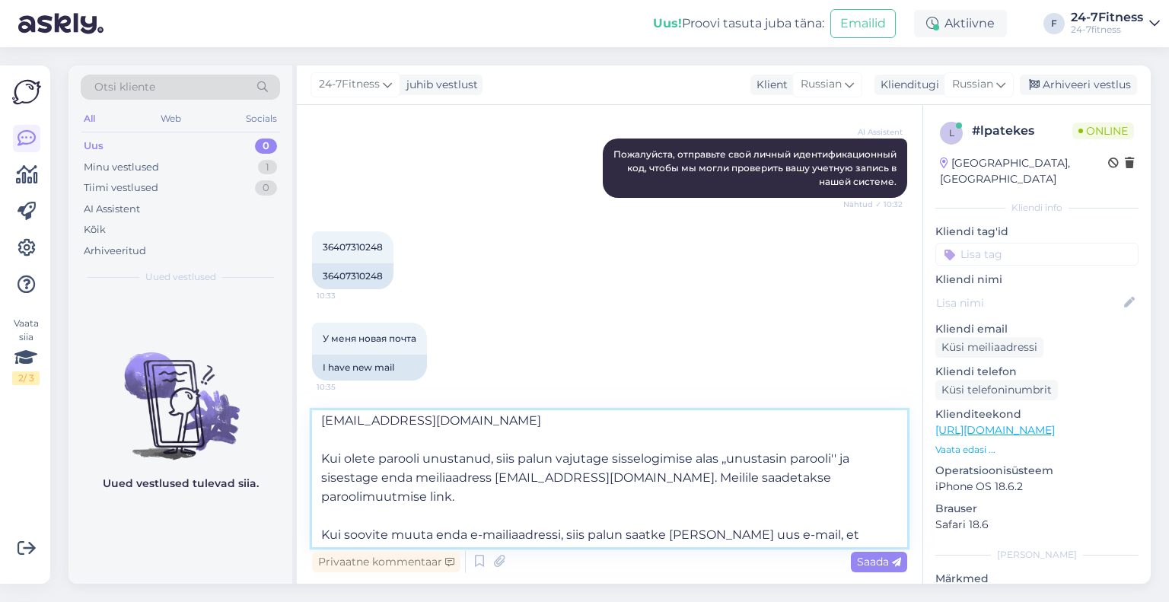
scroll to position [46, 0]
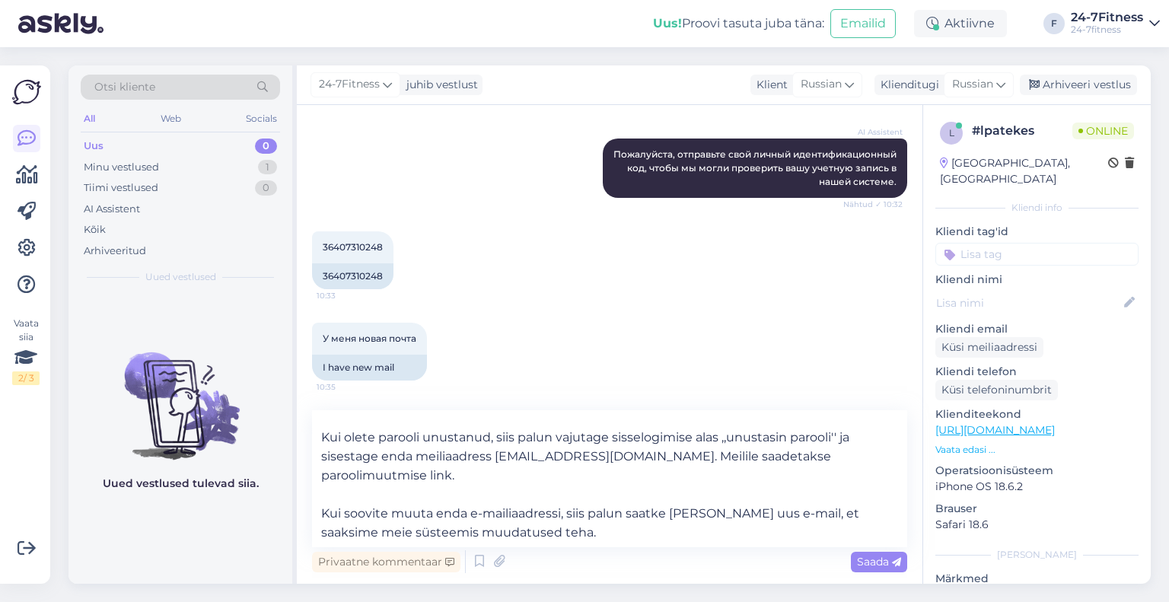
click at [873, 558] on span "Saada" at bounding box center [879, 562] width 44 height 14
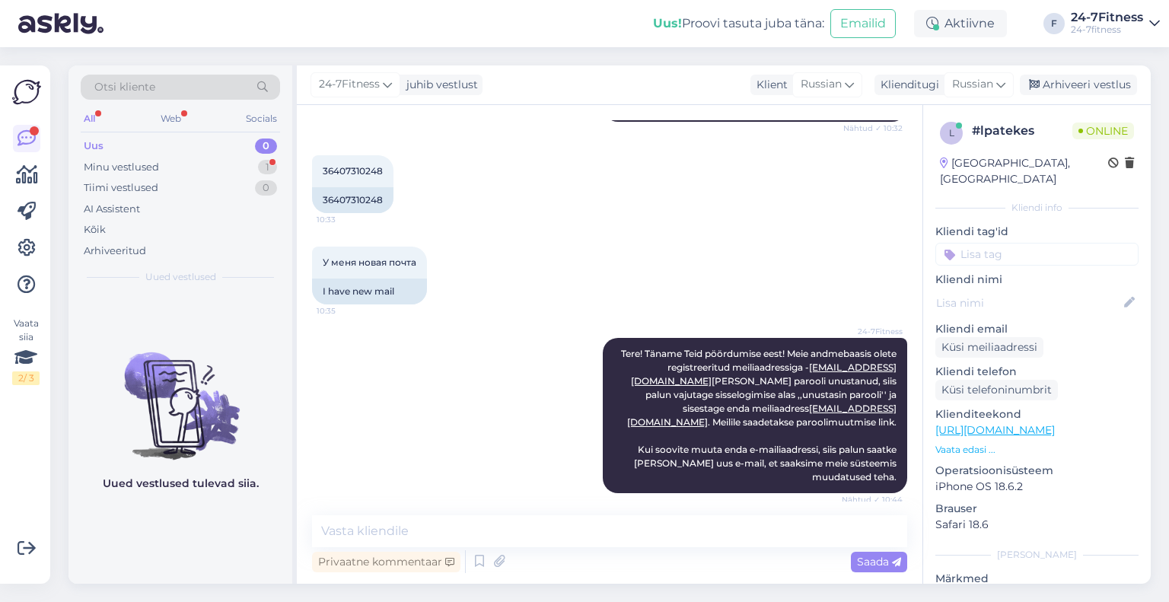
scroll to position [403, 0]
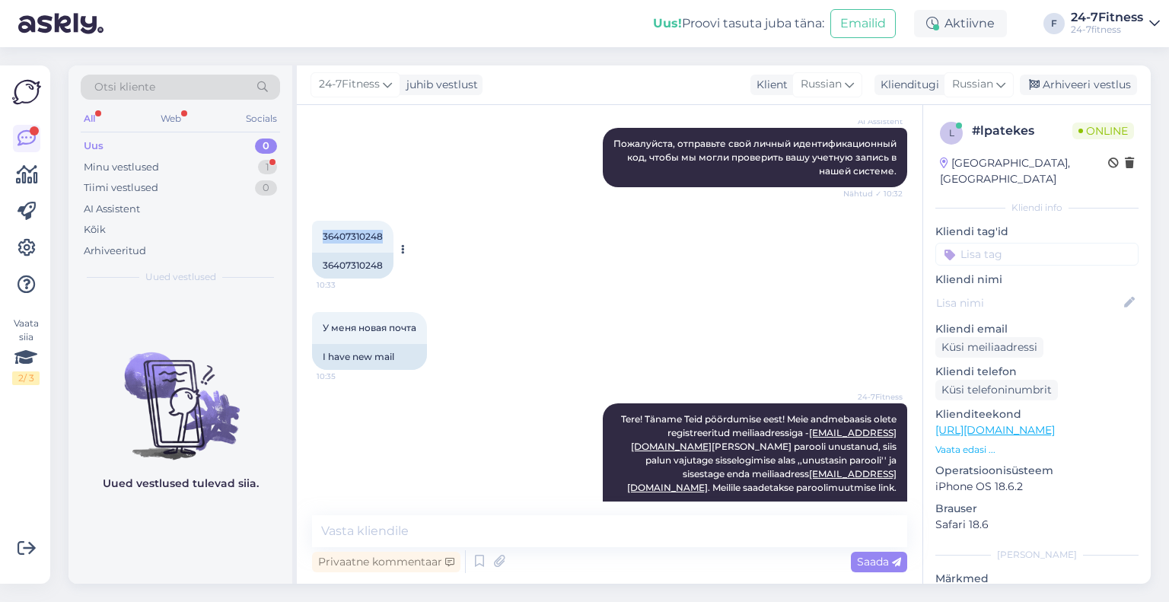
drag, startPoint x: 386, startPoint y: 240, endPoint x: 317, endPoint y: 239, distance: 69.2
click at [317, 239] on div "36407310248 10:33" at bounding box center [352, 237] width 81 height 32
copy span "36407310248"
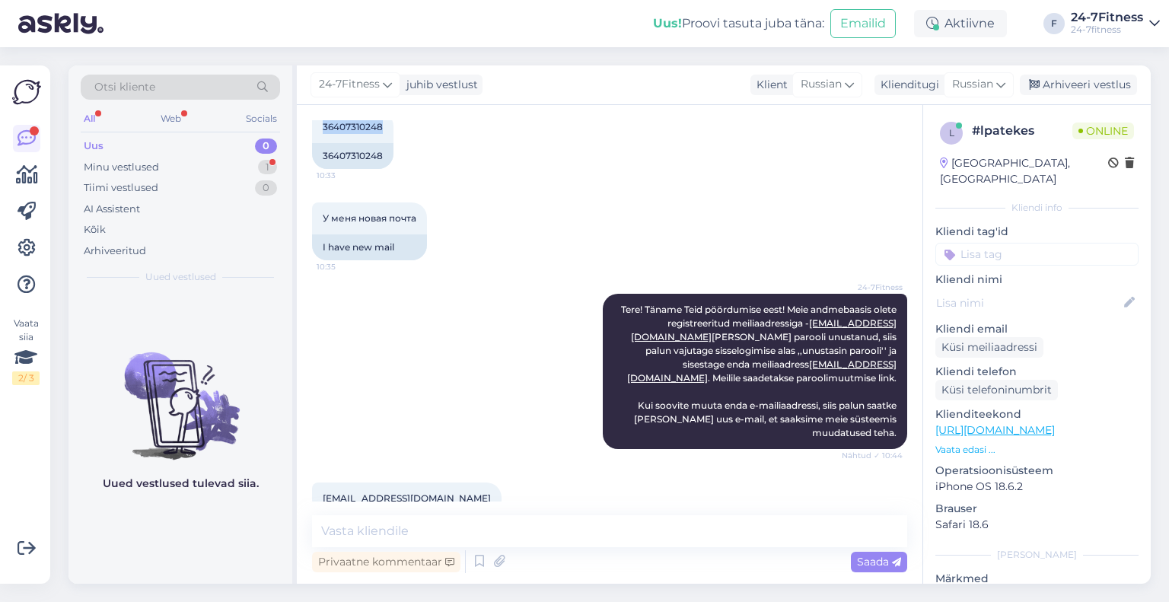
scroll to position [555, 0]
